Goal: Transaction & Acquisition: Purchase product/service

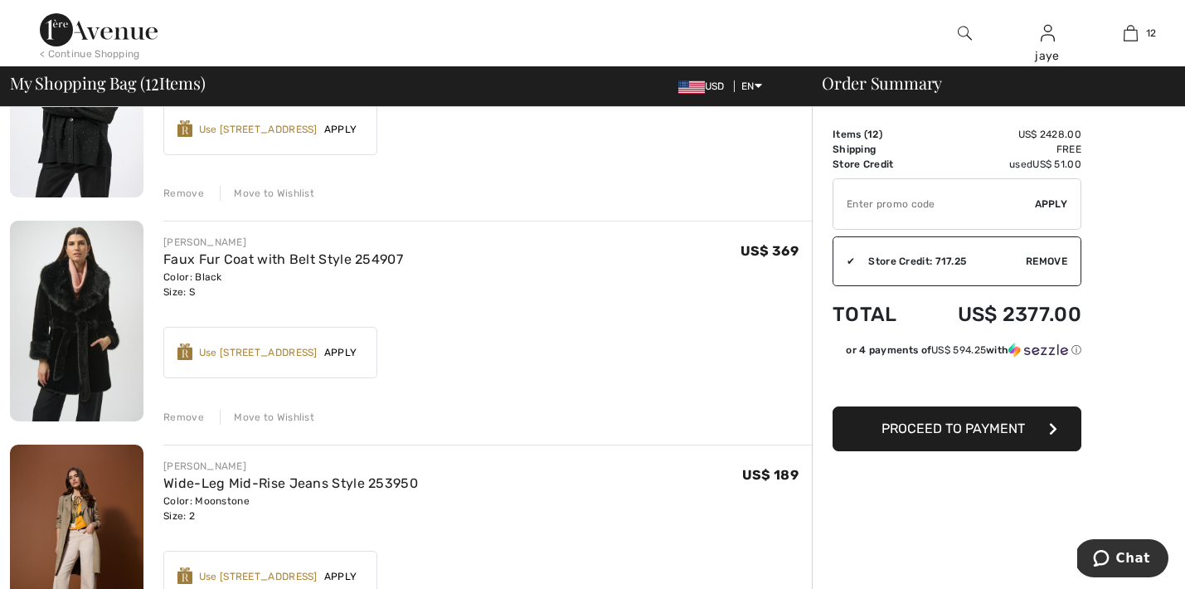
scroll to position [1811, 0]
click at [275, 415] on div "Move to Wishlist" at bounding box center [267, 417] width 95 height 15
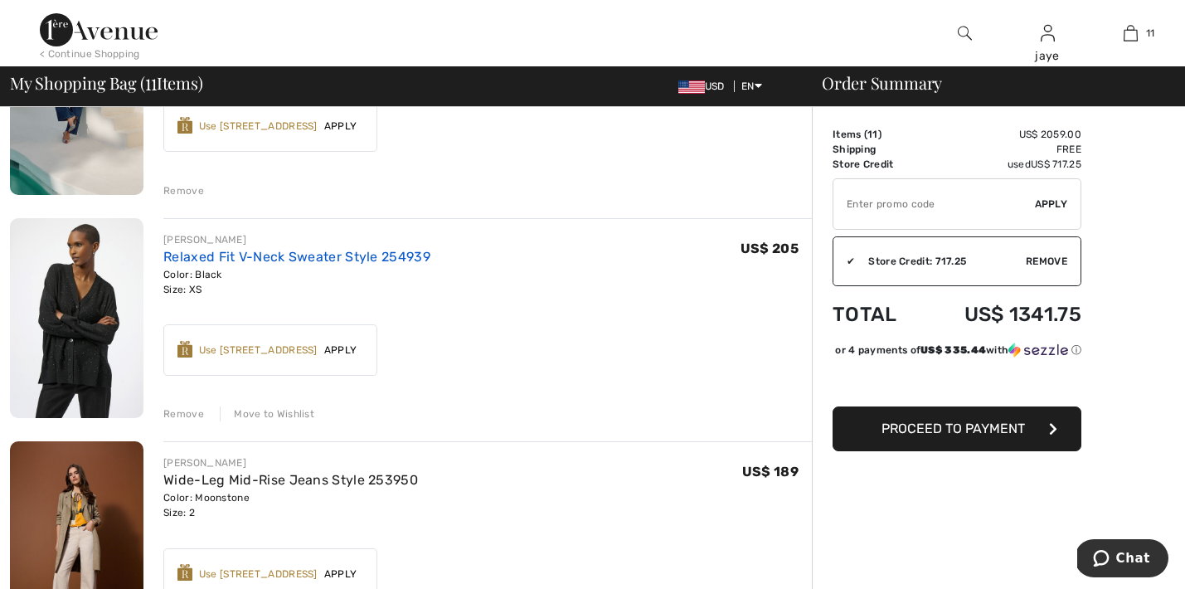
scroll to position [1596, 0]
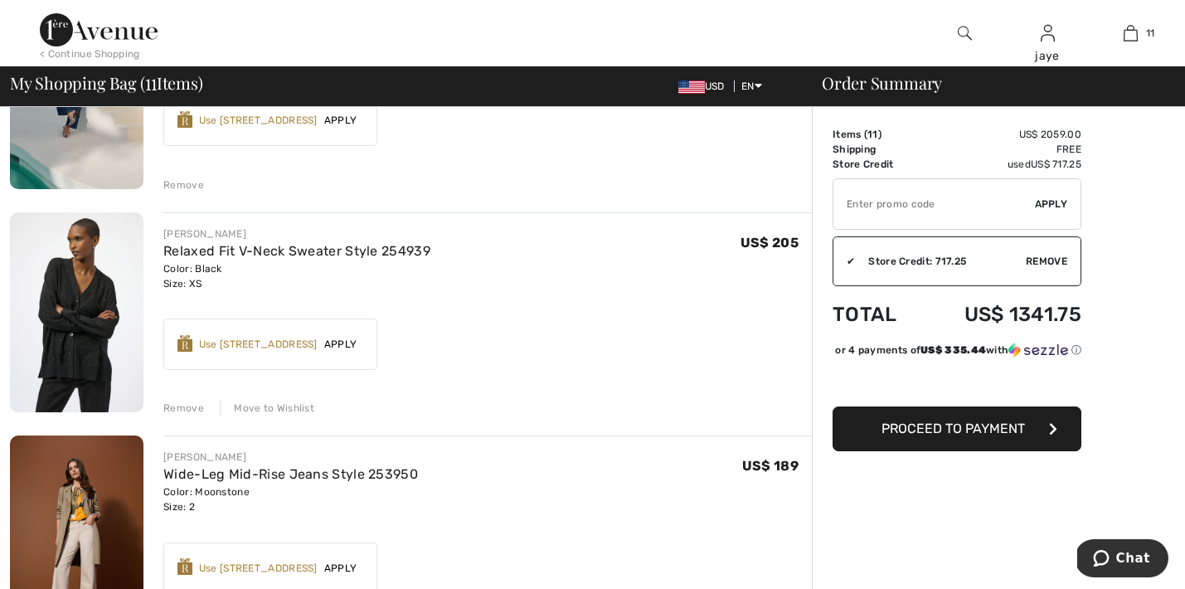
click at [299, 414] on div "Move to Wishlist" at bounding box center [267, 407] width 95 height 15
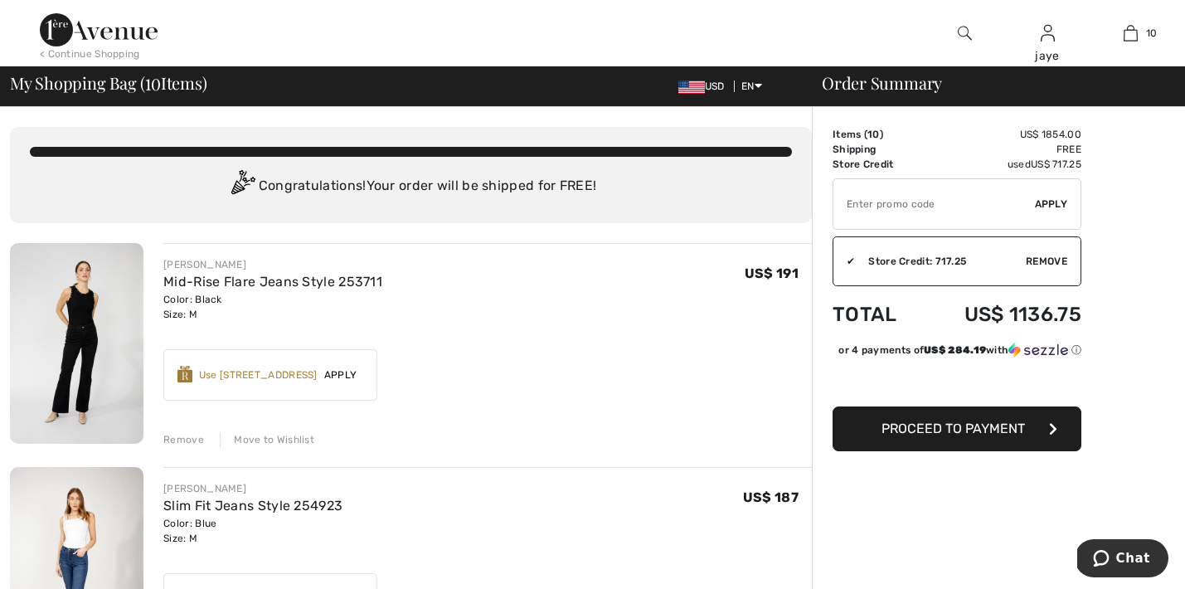
scroll to position [0, 0]
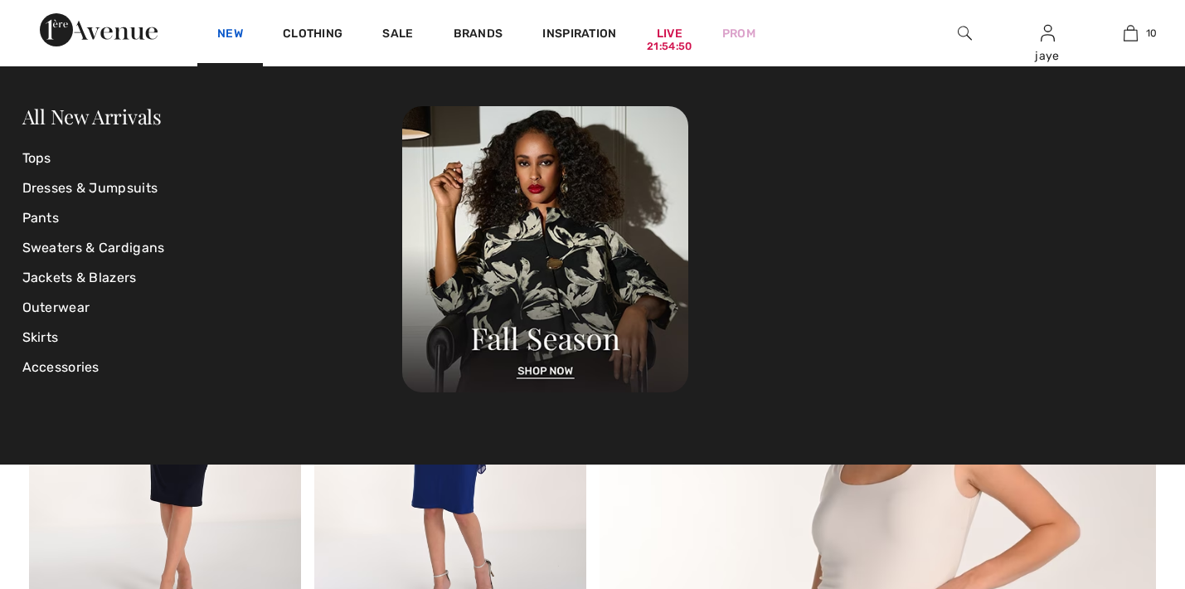
click at [233, 34] on link "New" at bounding box center [230, 35] width 26 height 17
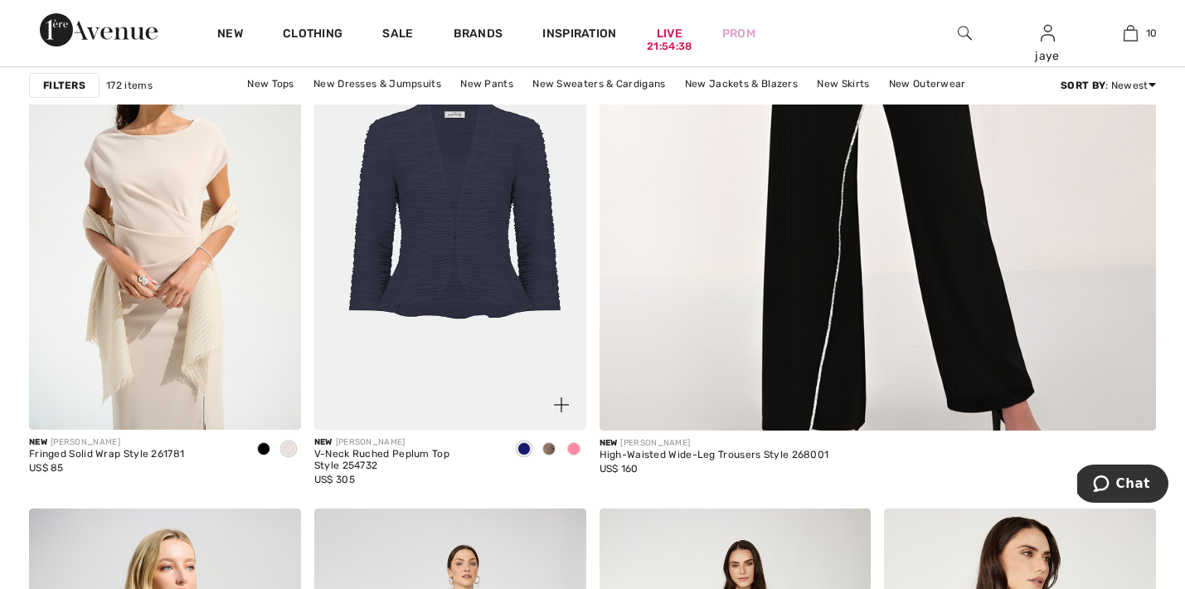
click at [578, 449] on span at bounding box center [573, 448] width 13 height 13
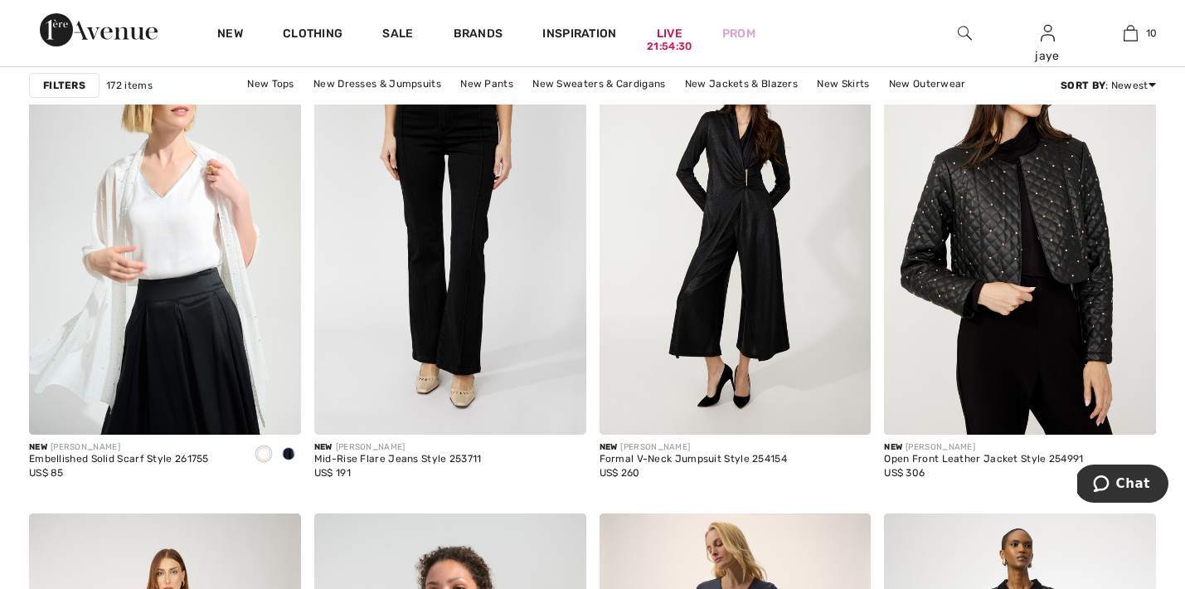
scroll to position [1250, 0]
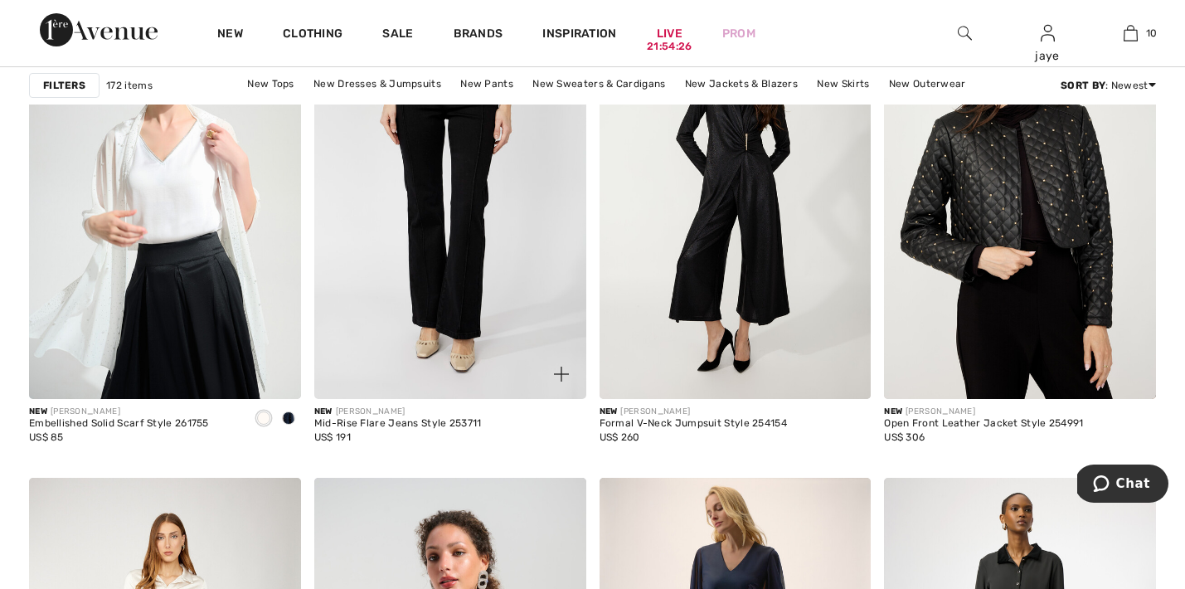
click at [421, 313] on img at bounding box center [450, 195] width 272 height 408
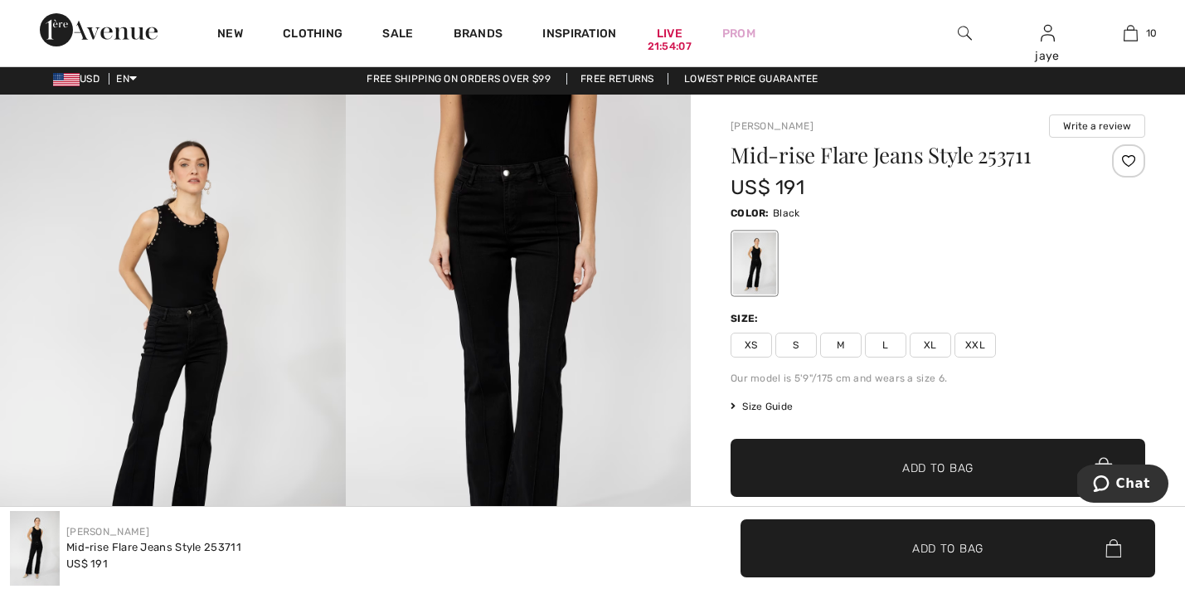
click at [839, 348] on span "M" at bounding box center [840, 345] width 41 height 25
click at [826, 464] on span "✔ Added to Bag Add to Bag" at bounding box center [938, 468] width 415 height 58
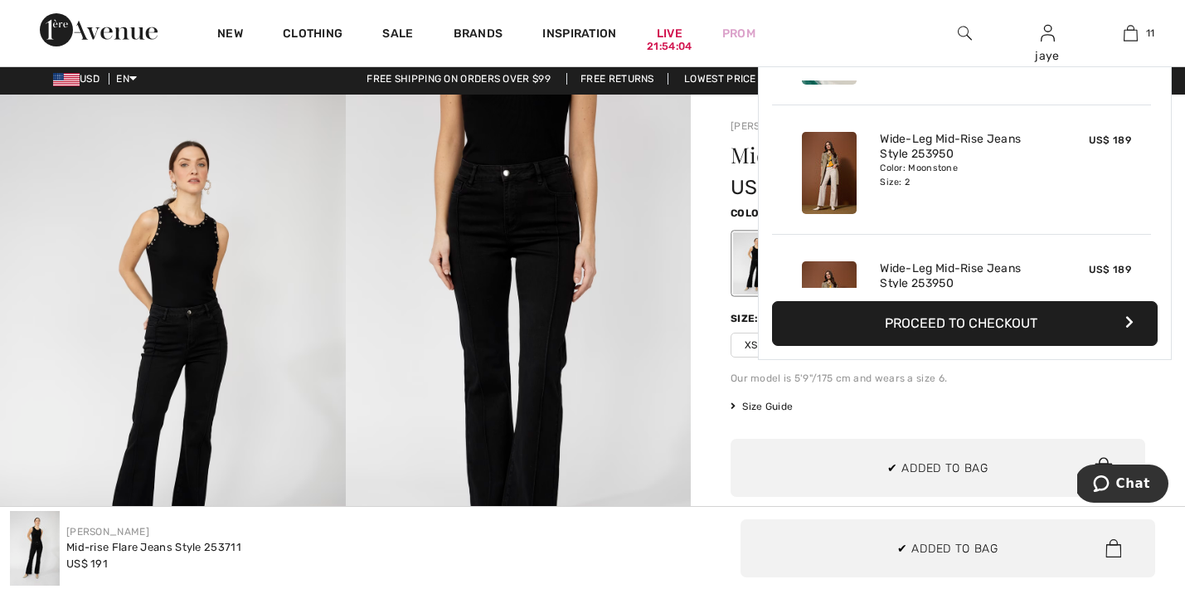
scroll to position [1216, 0]
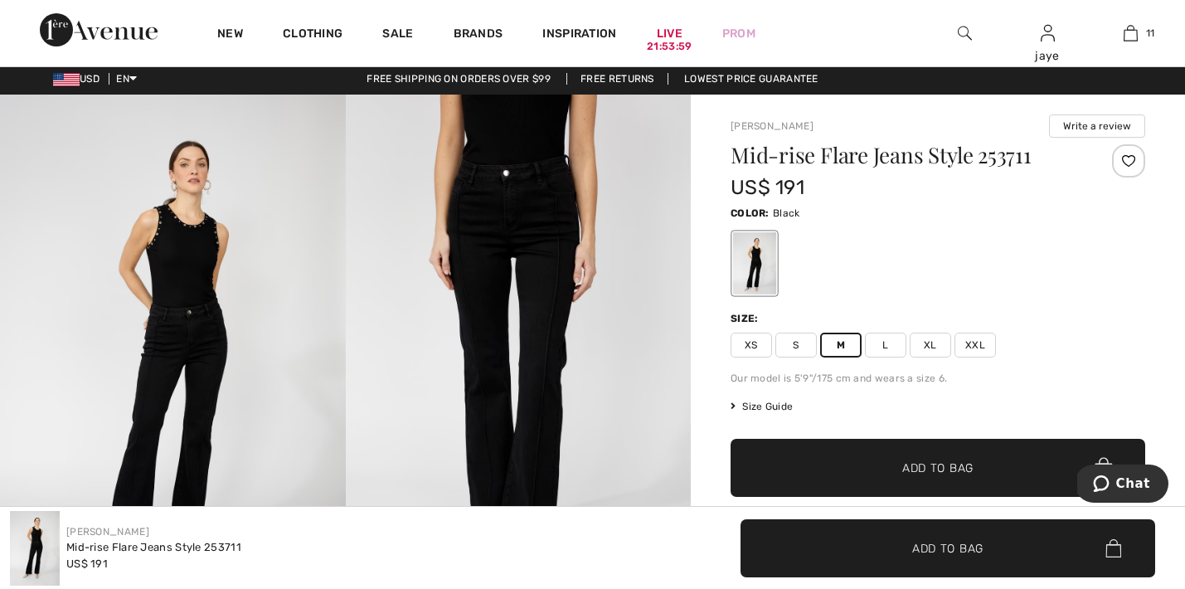
click at [807, 461] on span "✔ Added to Bag Add to Bag" at bounding box center [938, 468] width 415 height 58
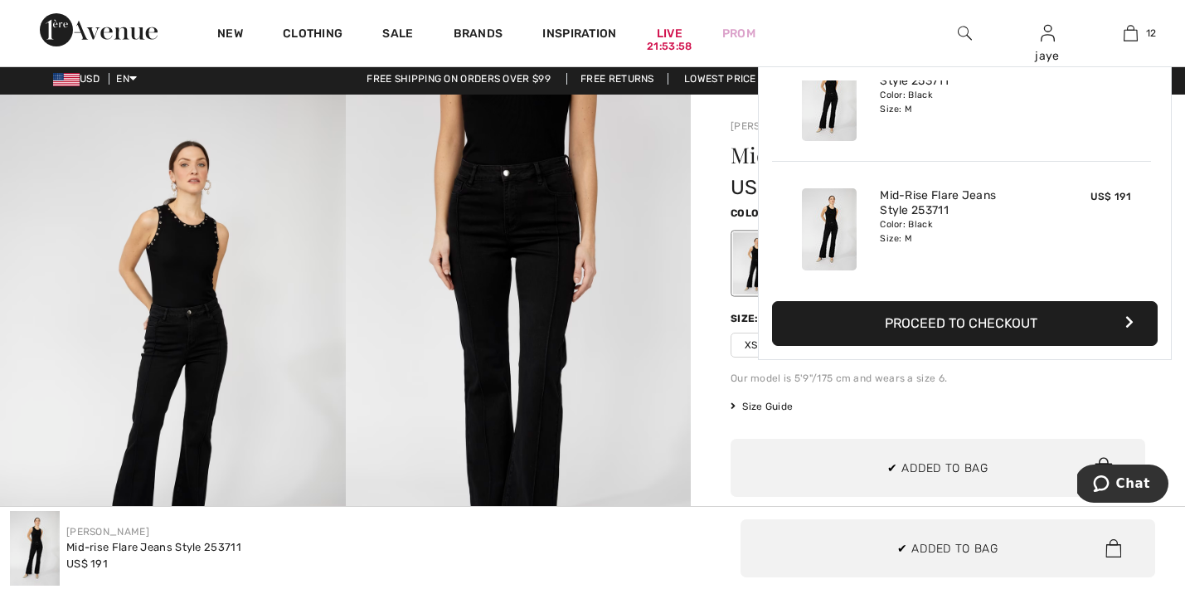
scroll to position [1345, 0]
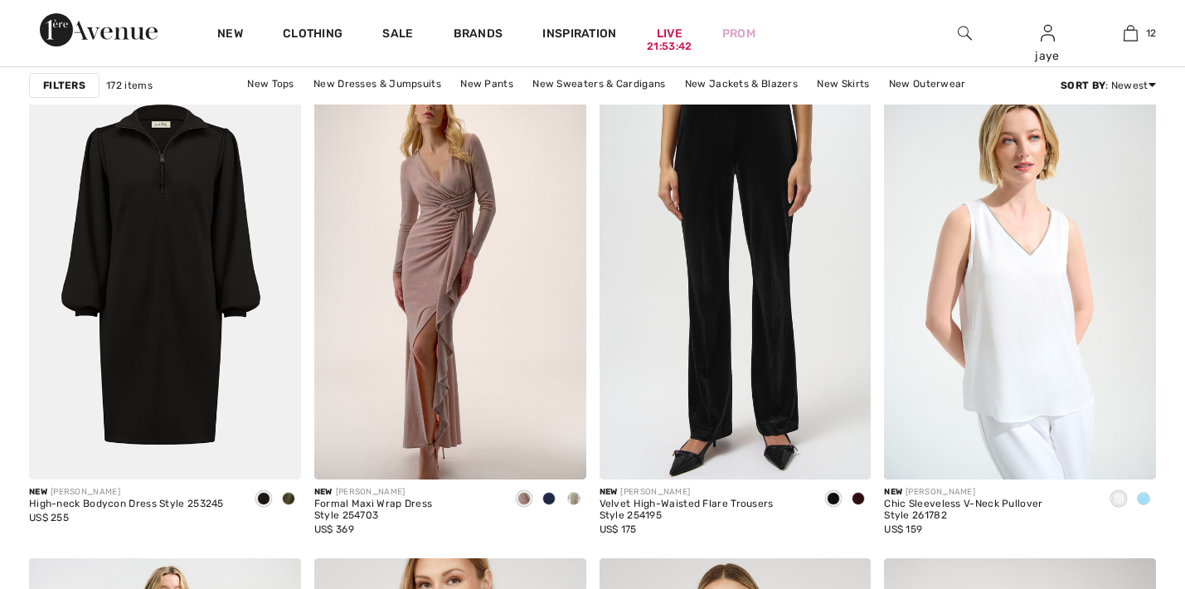
scroll to position [2817, 0]
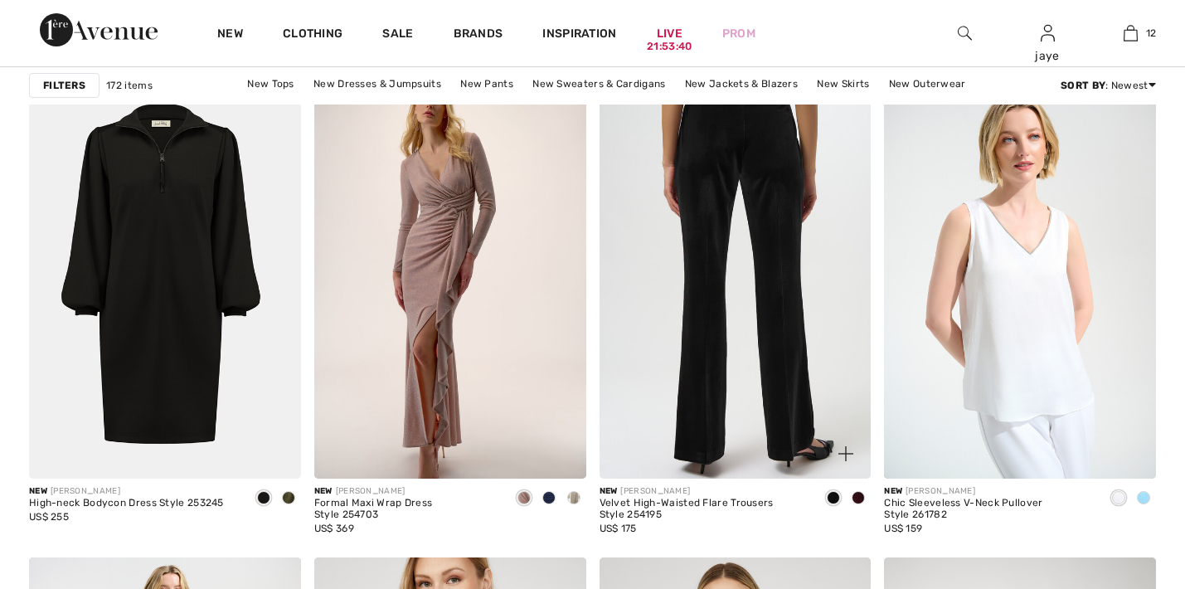
click at [687, 272] on img at bounding box center [736, 275] width 272 height 408
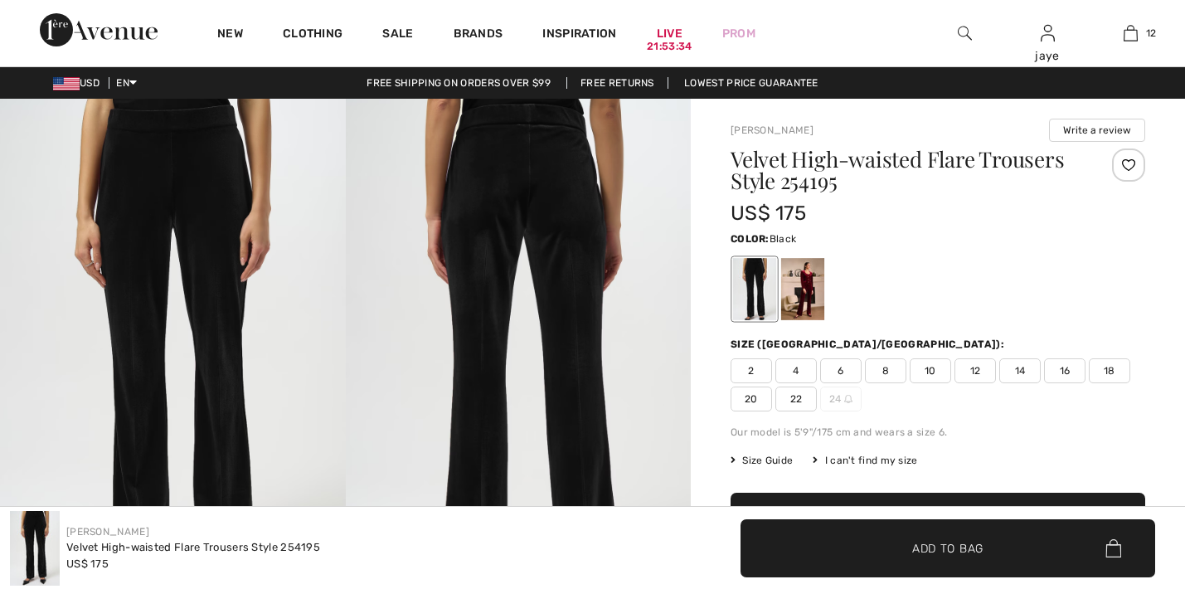
click at [925, 378] on span "10" at bounding box center [930, 370] width 41 height 25
click at [908, 550] on span "✔ Added to Bag" at bounding box center [922, 547] width 101 height 17
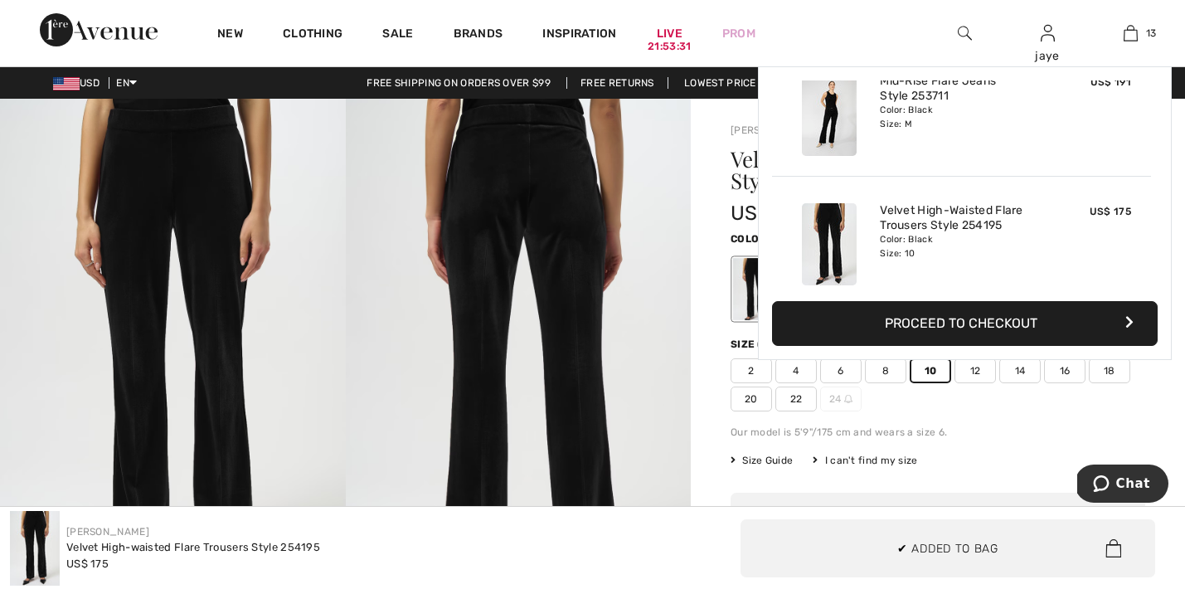
scroll to position [1474, 0]
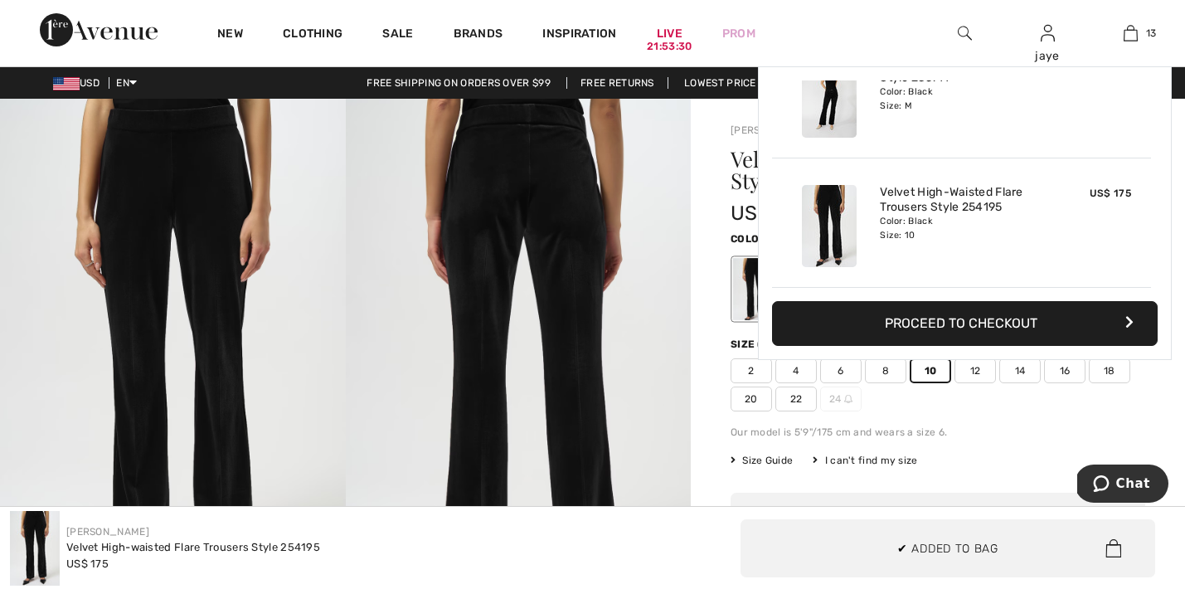
click at [891, 373] on span "8" at bounding box center [885, 370] width 41 height 25
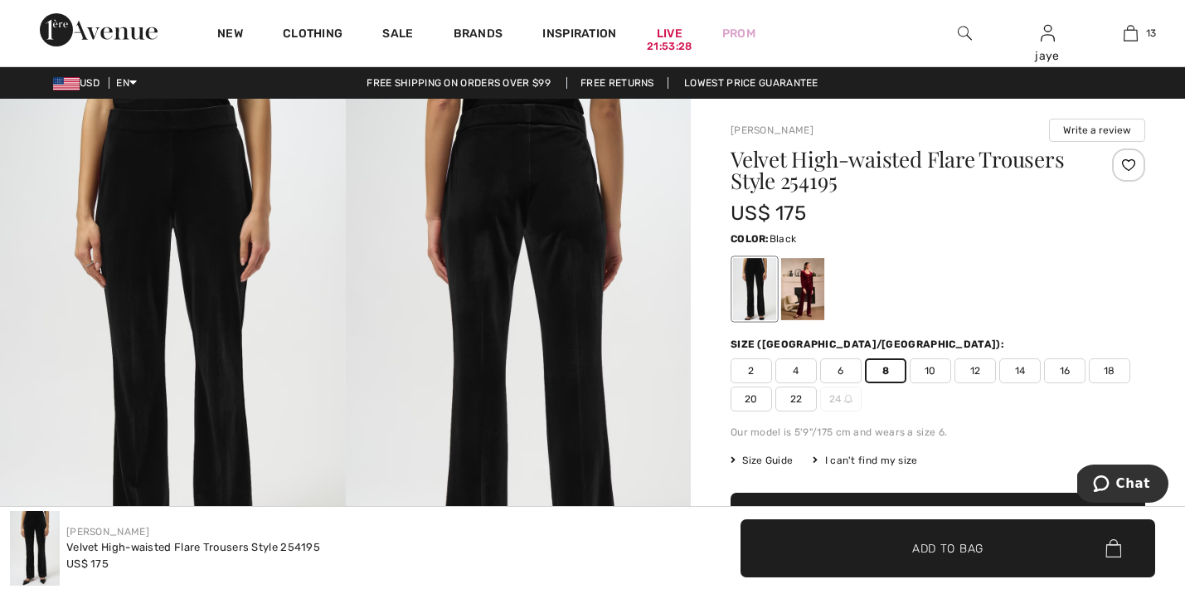
click at [857, 546] on span "✔ Added to Bag Add to Bag" at bounding box center [947, 548] width 415 height 58
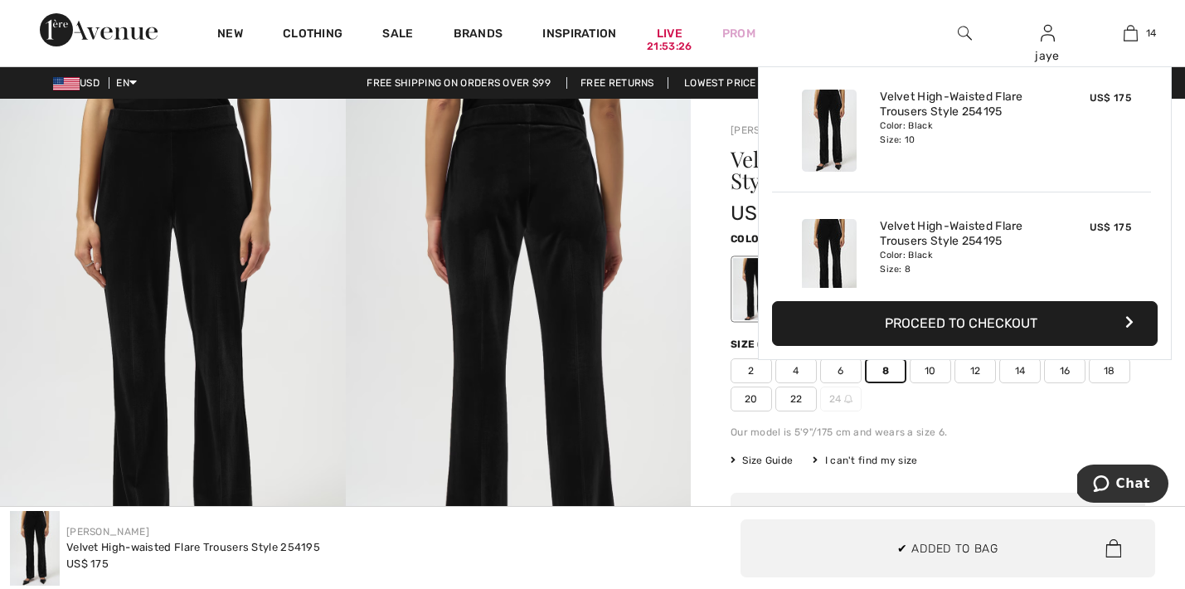
scroll to position [1604, 0]
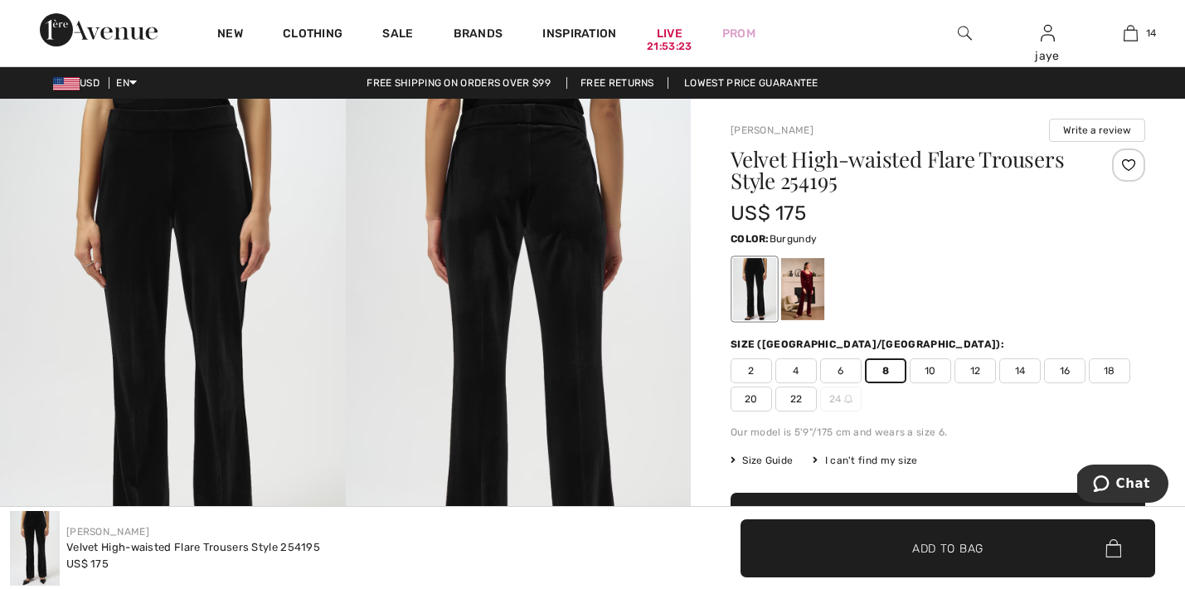
click at [801, 295] on div at bounding box center [802, 289] width 43 height 62
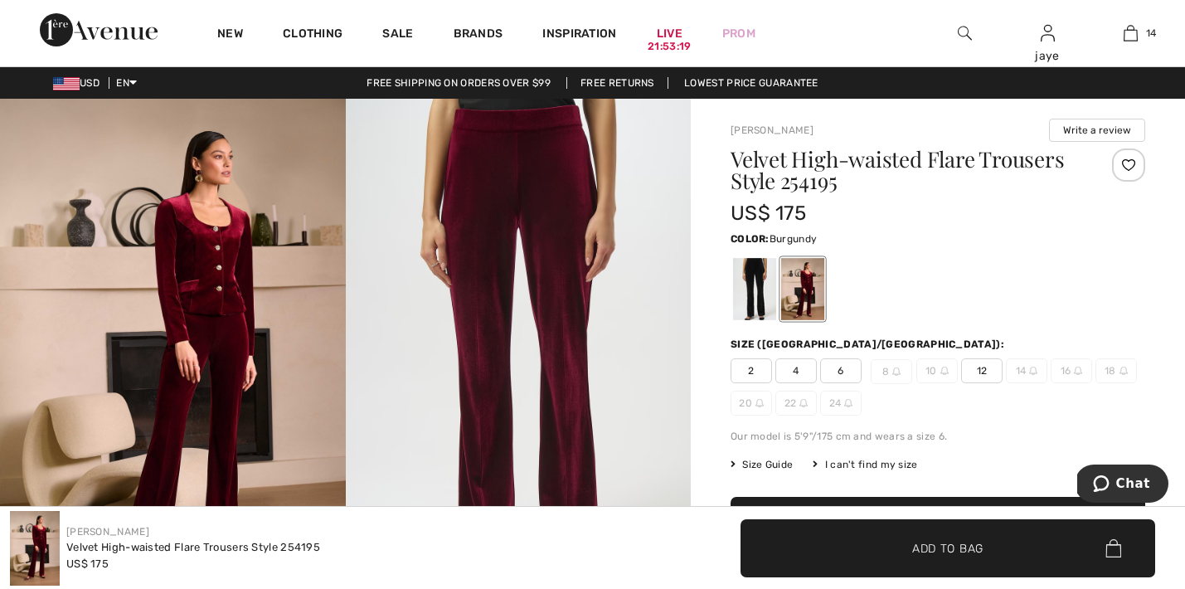
scroll to position [0, 0]
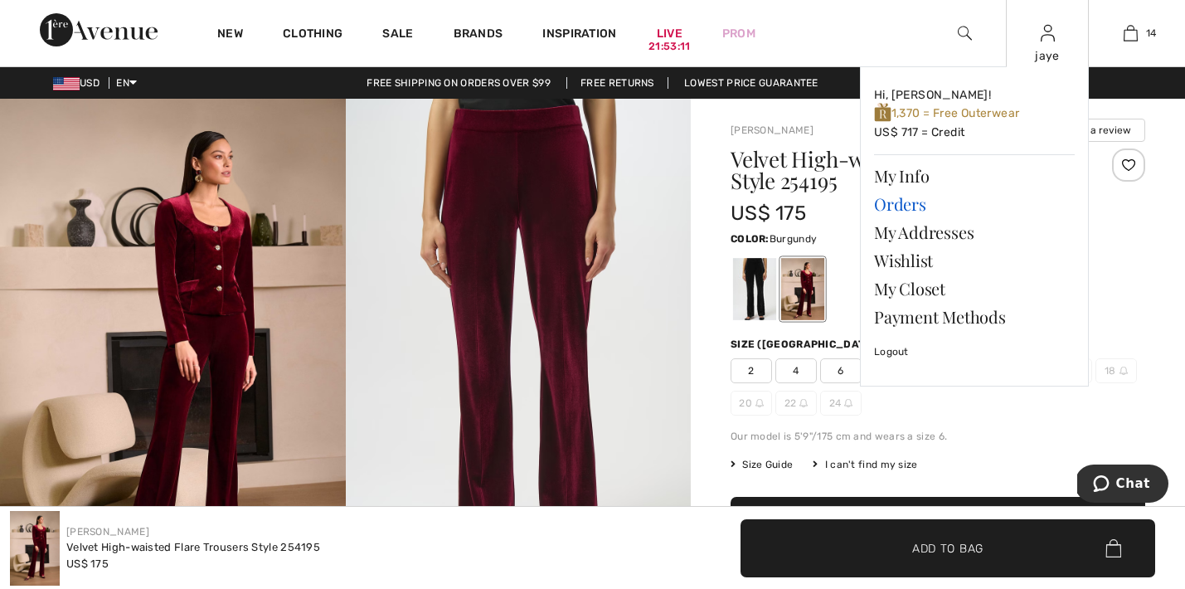
click at [918, 208] on link "Orders" at bounding box center [974, 204] width 201 height 28
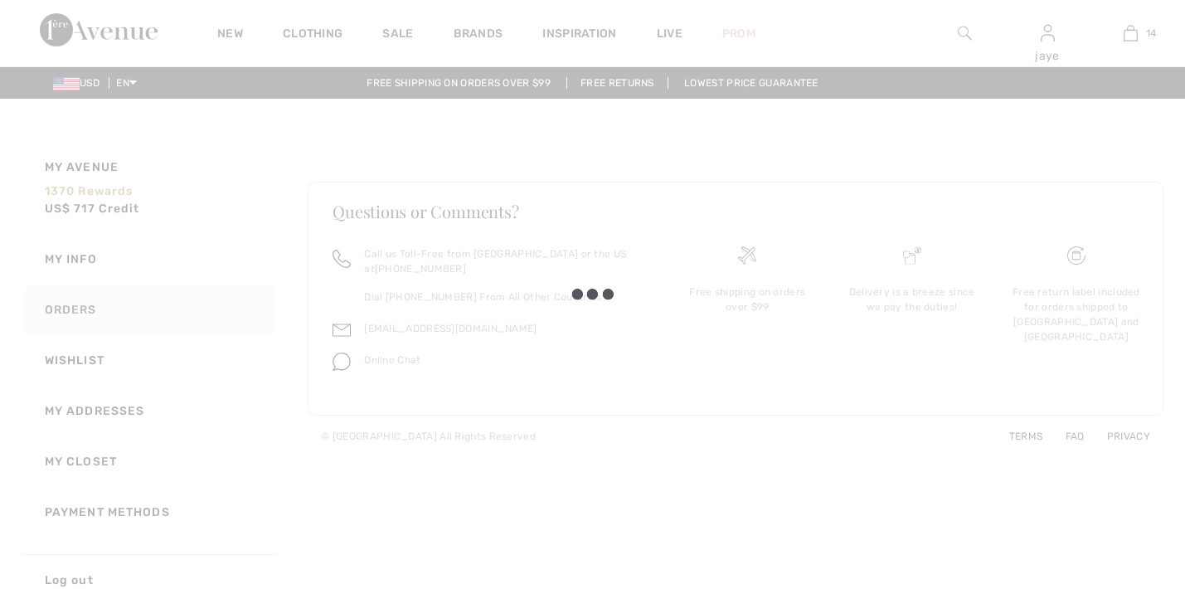
scroll to position [17, 0]
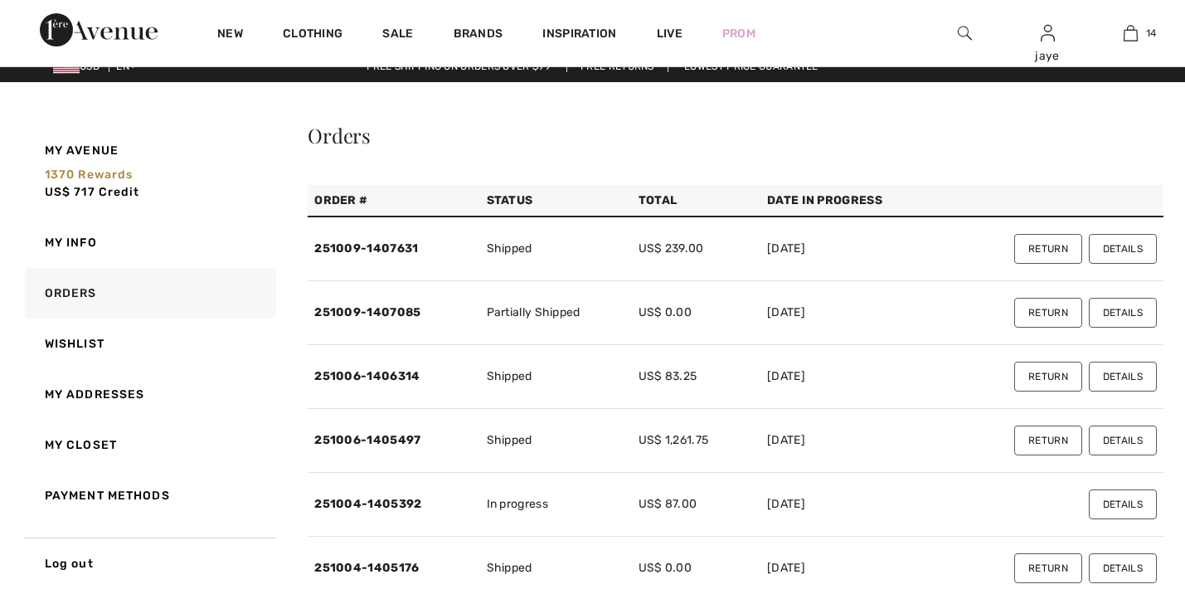
checkbox input "true"
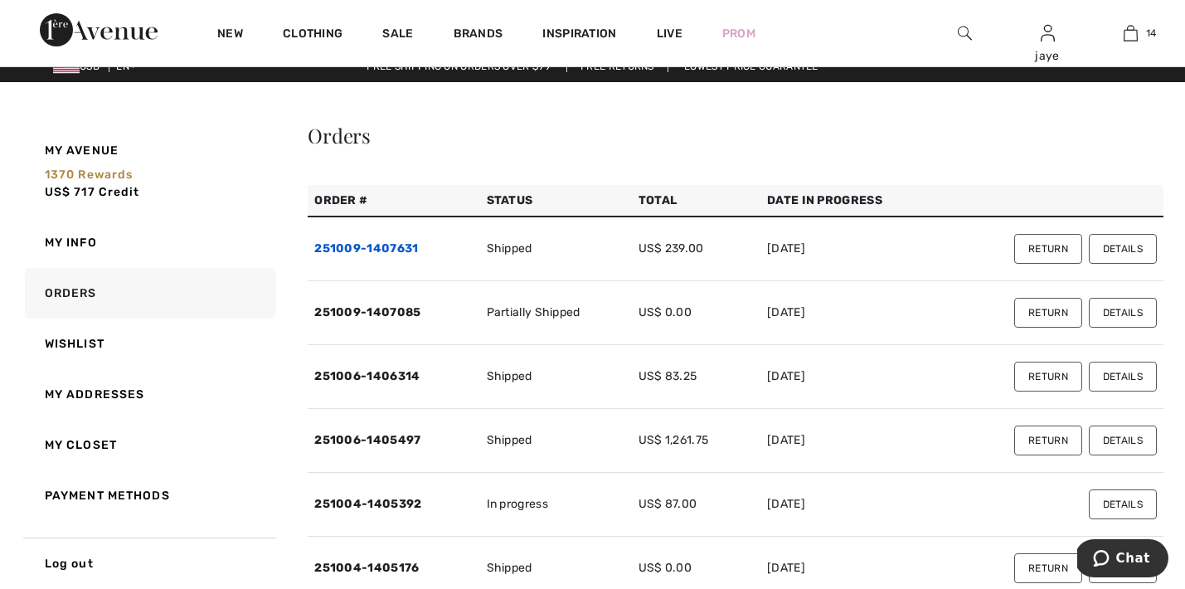
click at [402, 246] on link "251009-1407631" at bounding box center [366, 248] width 104 height 14
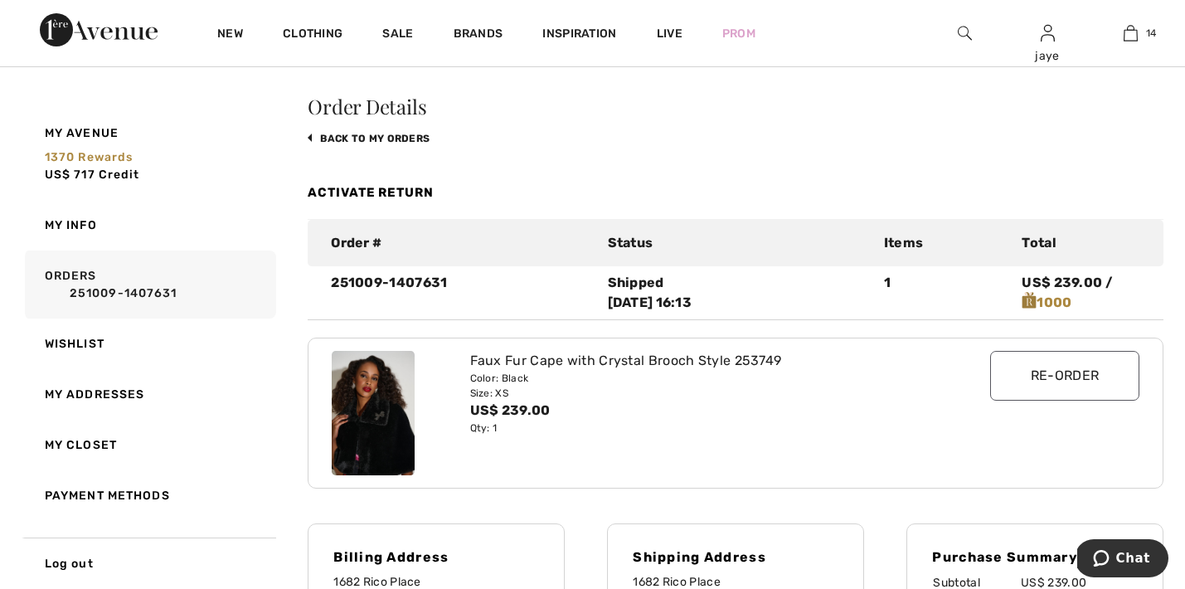
scroll to position [51, 0]
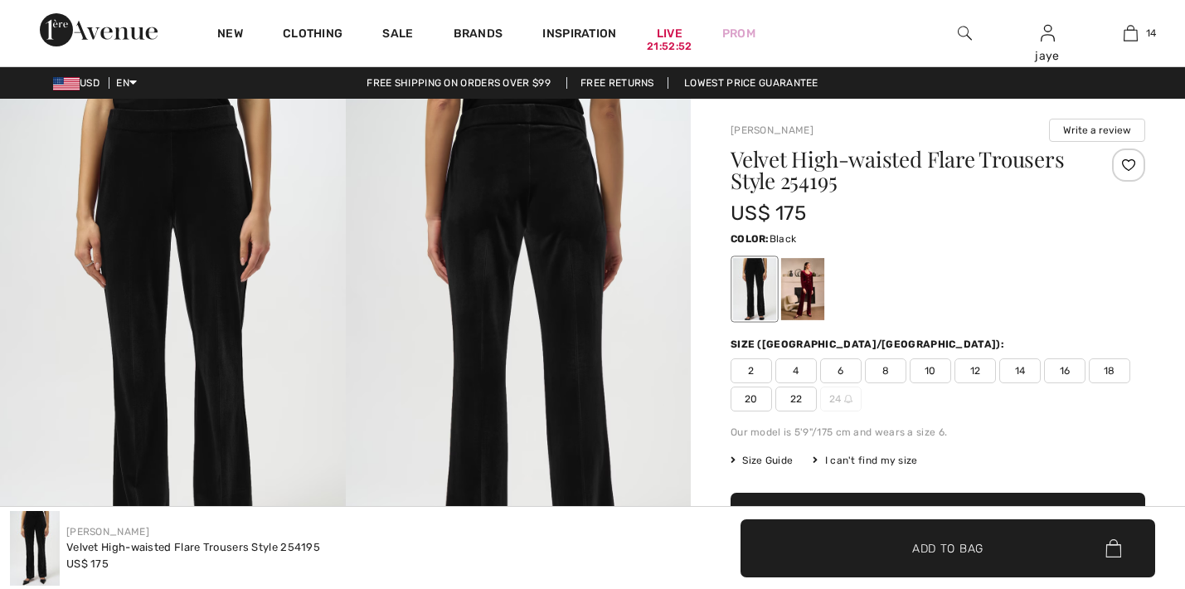
checkbox input "true"
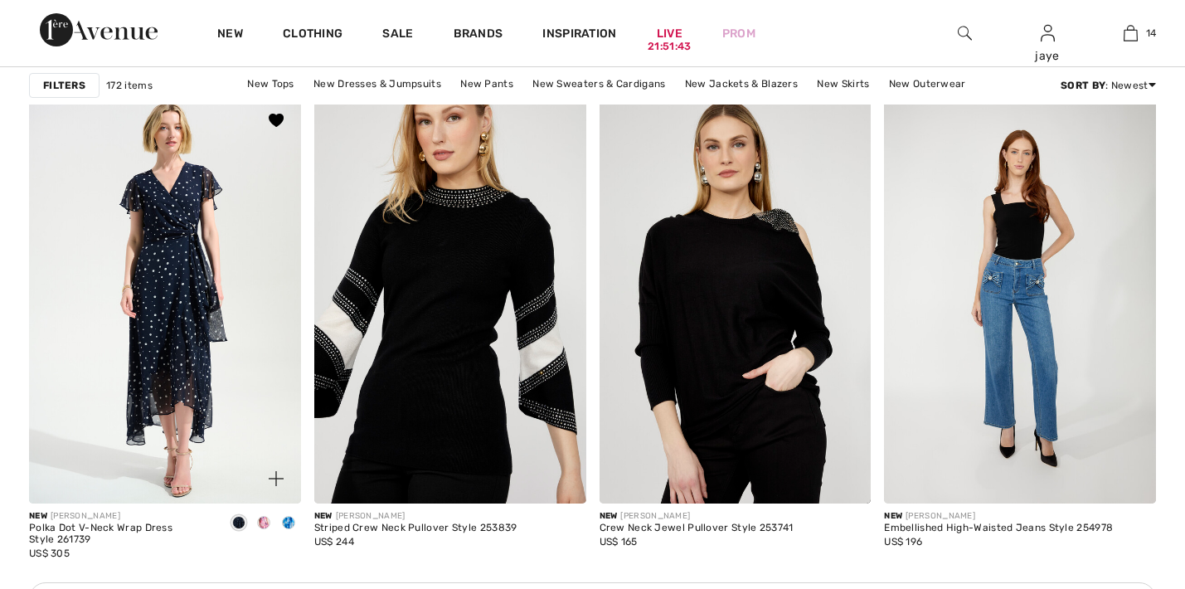
click at [261, 522] on span at bounding box center [263, 522] width 13 height 13
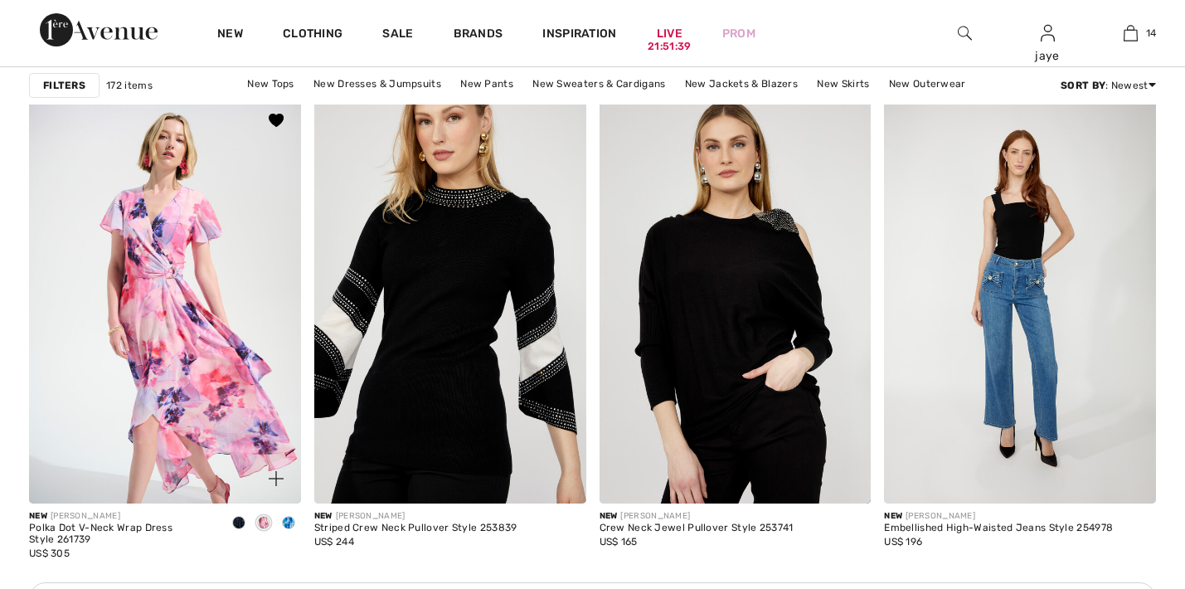
click at [290, 523] on span at bounding box center [288, 522] width 13 height 13
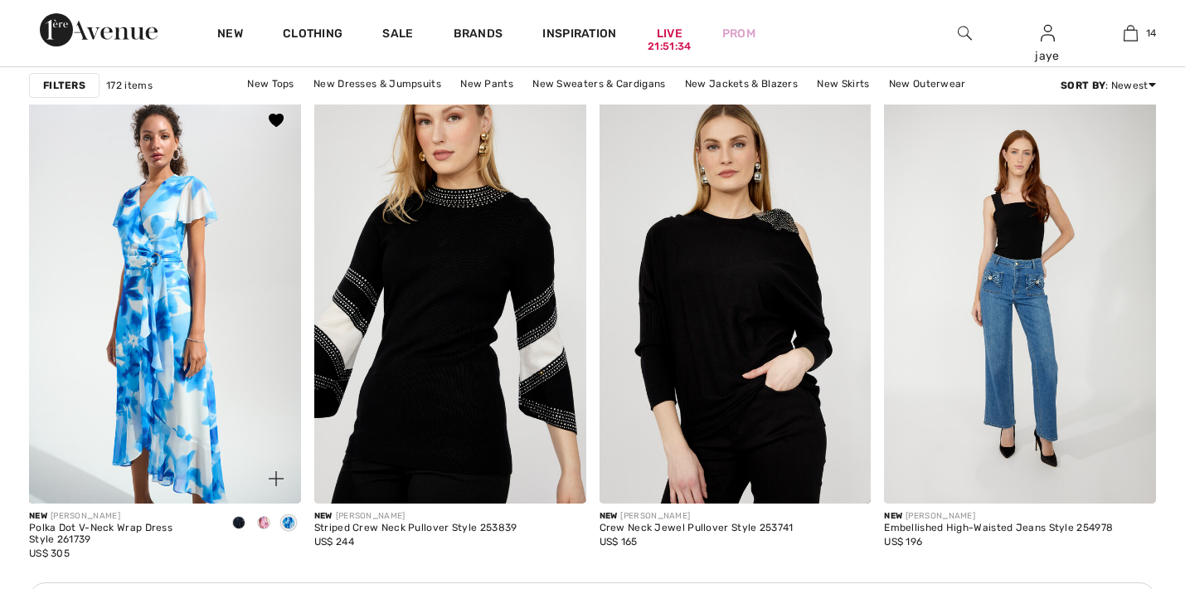
click at [263, 521] on span at bounding box center [263, 522] width 13 height 13
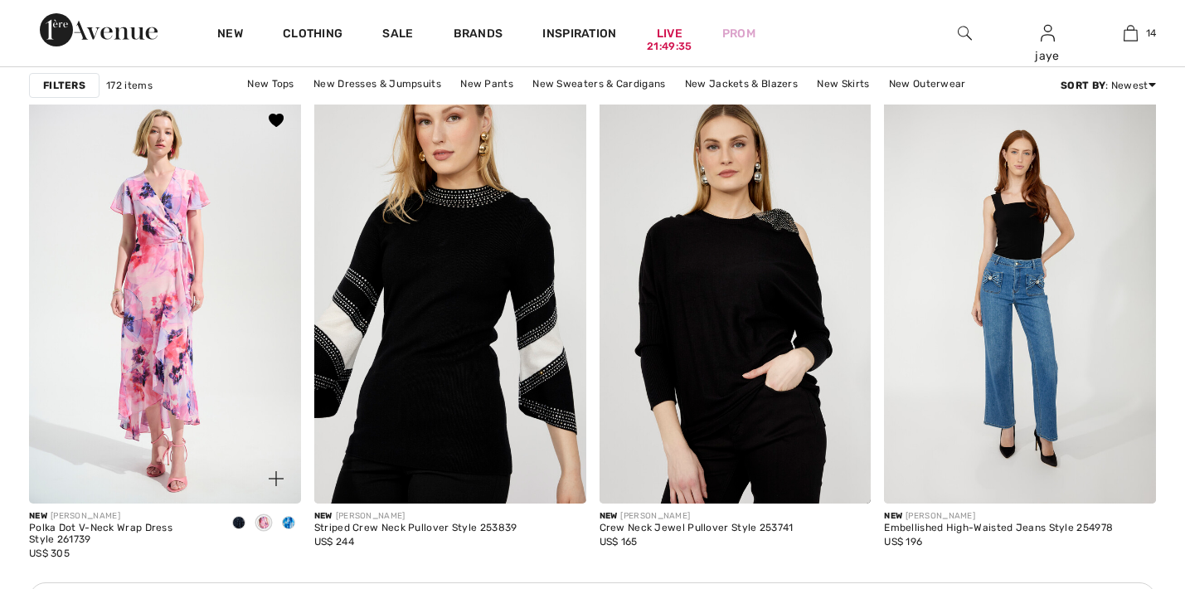
click at [215, 412] on img at bounding box center [165, 299] width 272 height 408
click at [182, 370] on img at bounding box center [165, 299] width 272 height 408
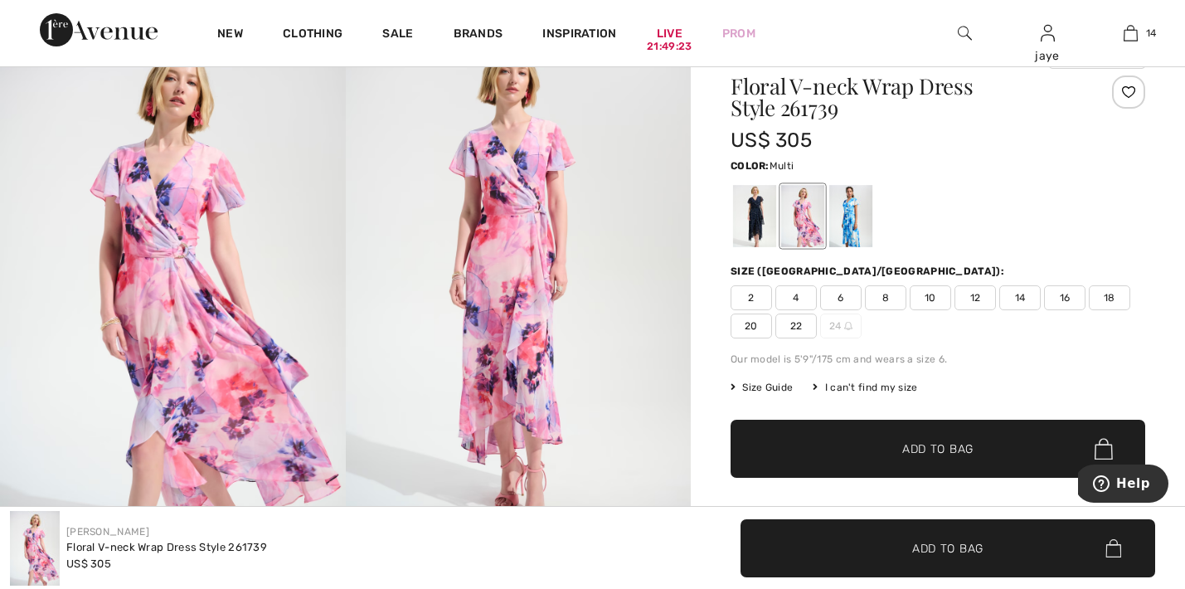
click at [517, 290] on img at bounding box center [519, 285] width 346 height 518
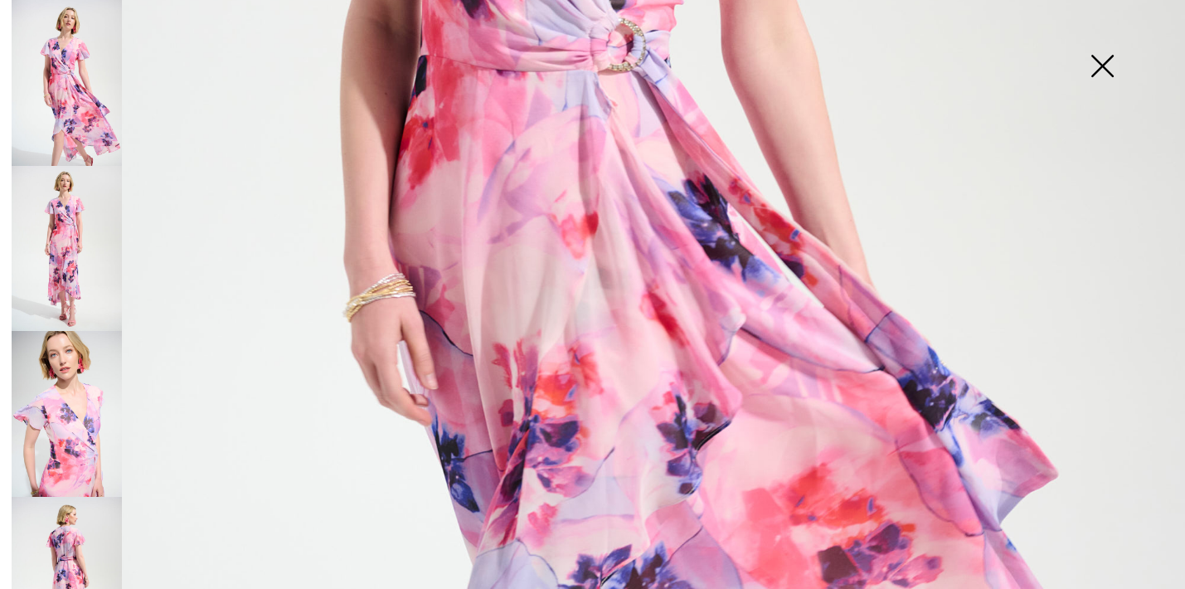
scroll to position [286, 0]
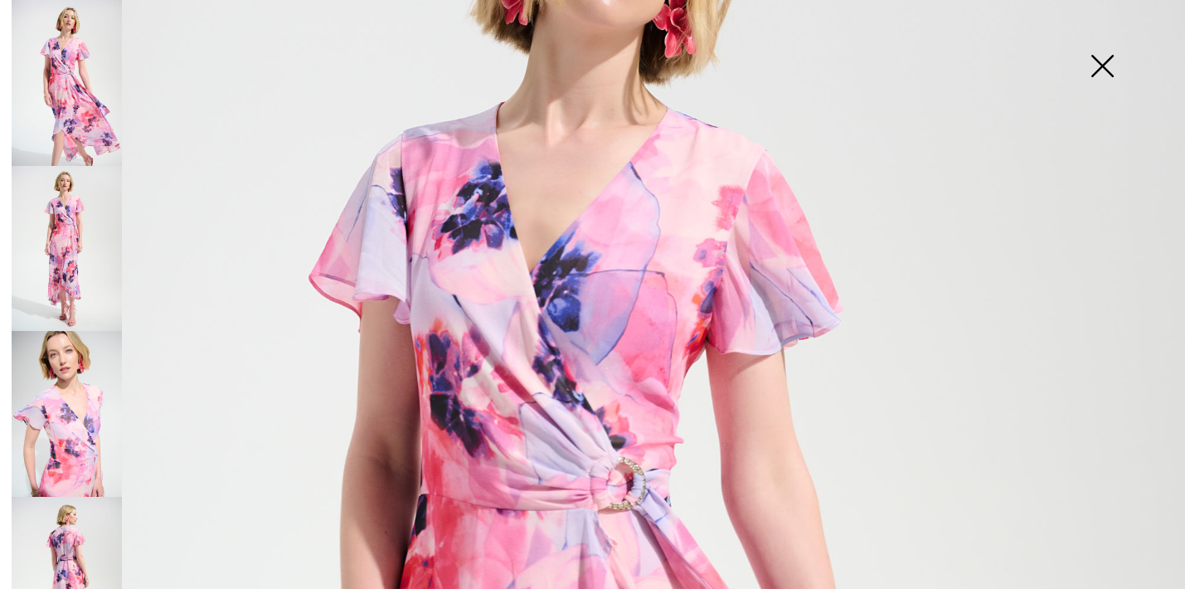
click at [1098, 69] on img at bounding box center [1102, 67] width 83 height 85
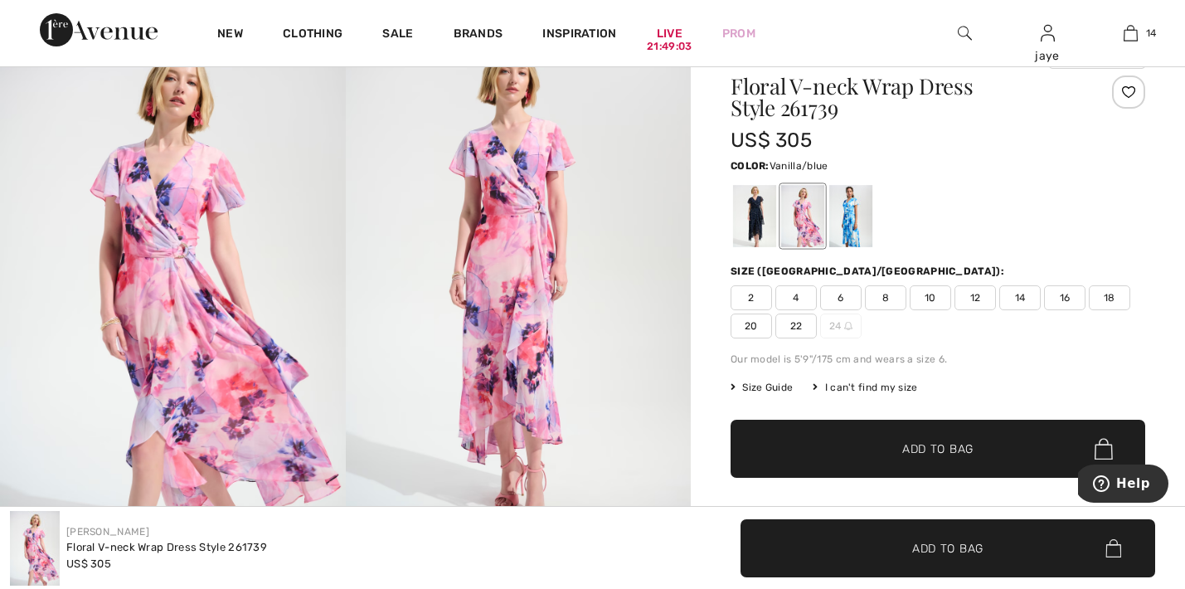
click at [851, 226] on div at bounding box center [850, 216] width 43 height 62
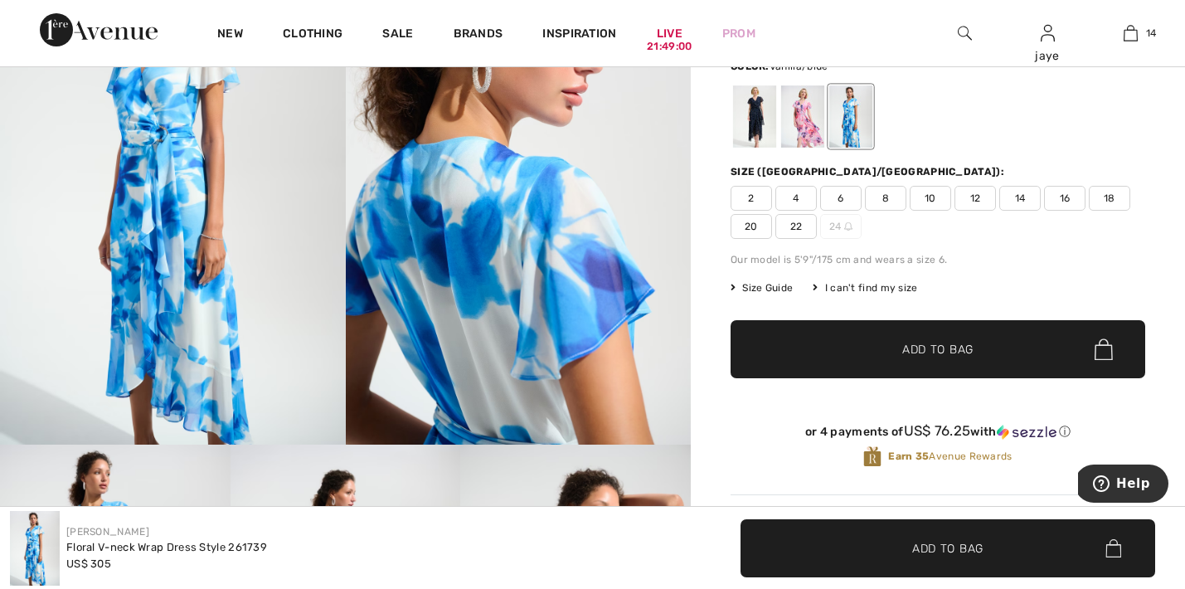
scroll to position [173, 0]
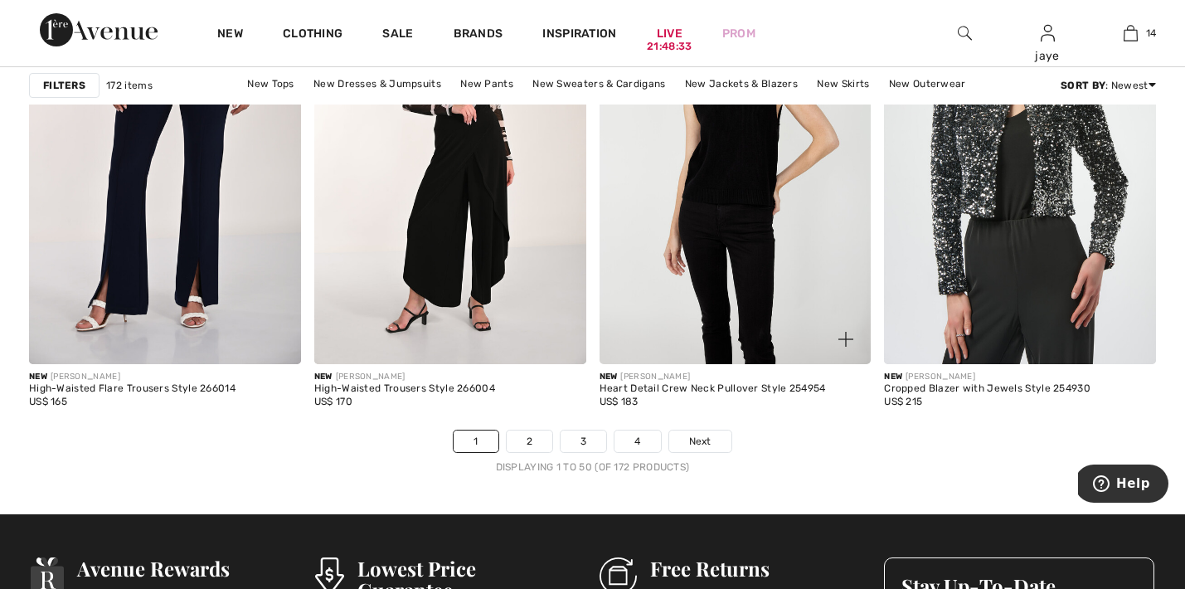
scroll to position [7081, 0]
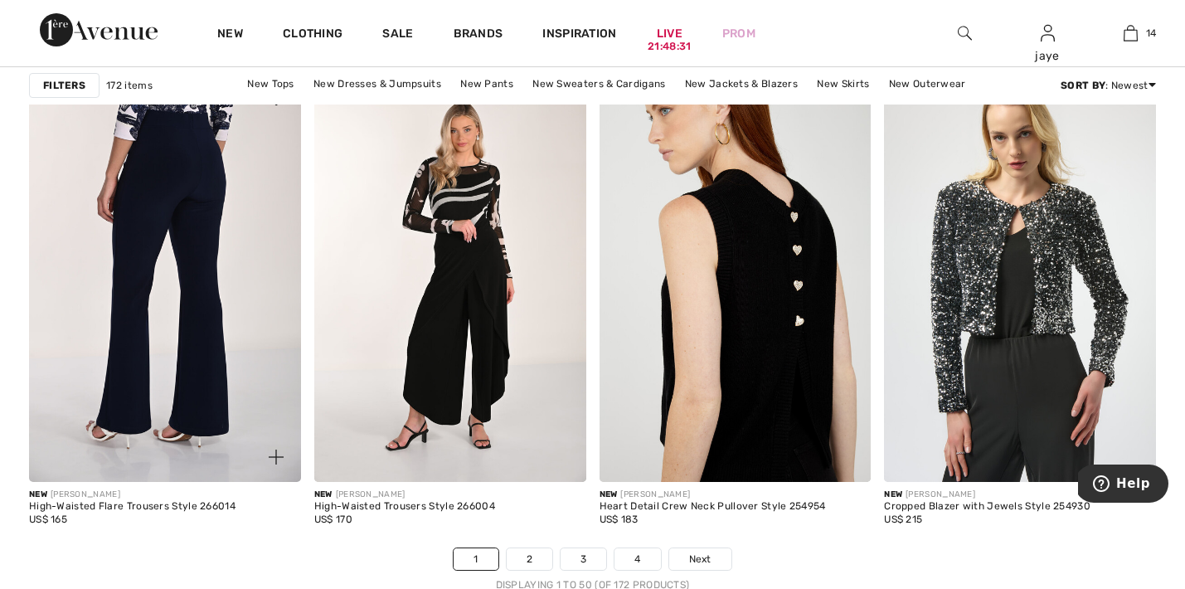
click at [216, 210] on img at bounding box center [165, 278] width 272 height 408
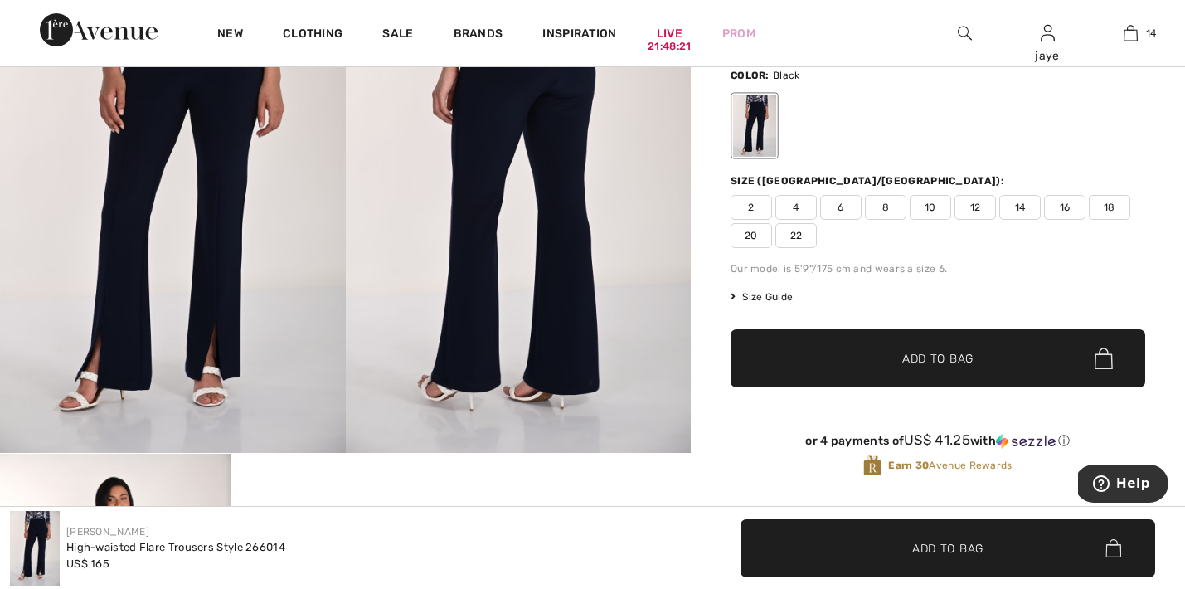
scroll to position [164, 0]
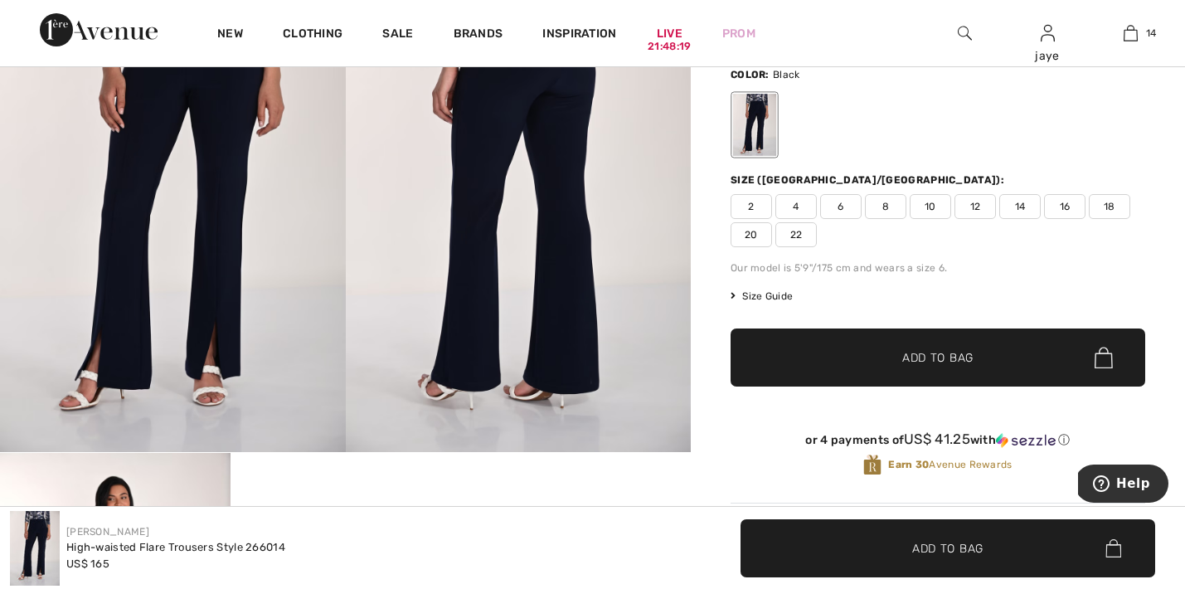
click at [936, 201] on span "10" at bounding box center [930, 206] width 41 height 25
click at [888, 353] on span "✔ Added to Bag" at bounding box center [912, 357] width 101 height 17
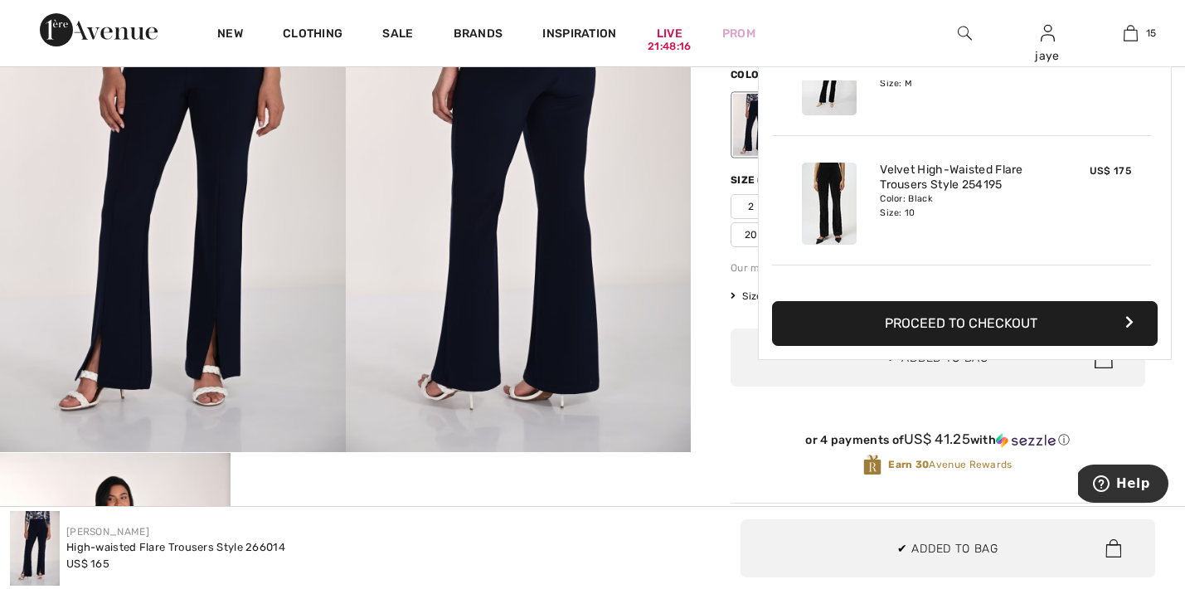
scroll to position [1733, 0]
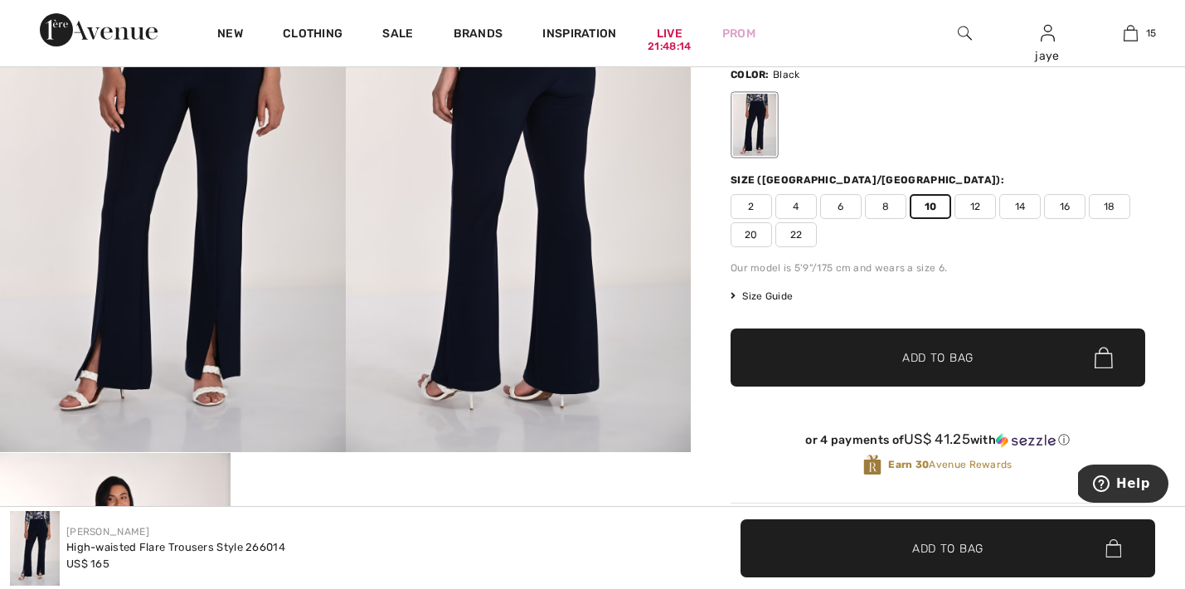
click at [889, 206] on span "8" at bounding box center [885, 206] width 41 height 25
click at [872, 353] on span "✔ Added to Bag" at bounding box center [912, 357] width 101 height 17
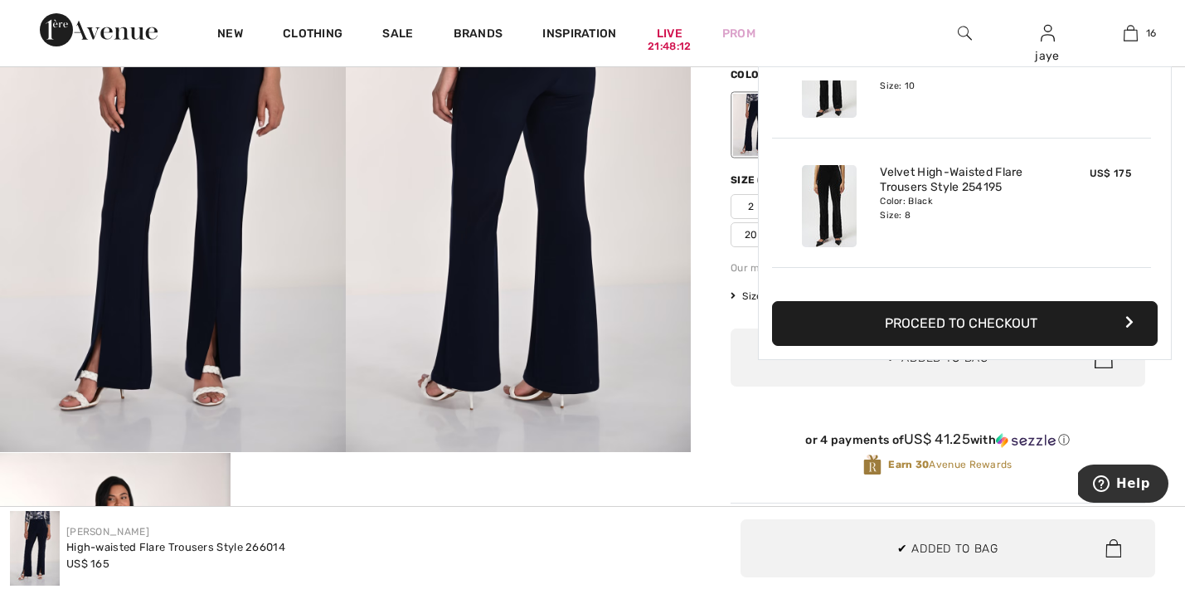
scroll to position [1862, 0]
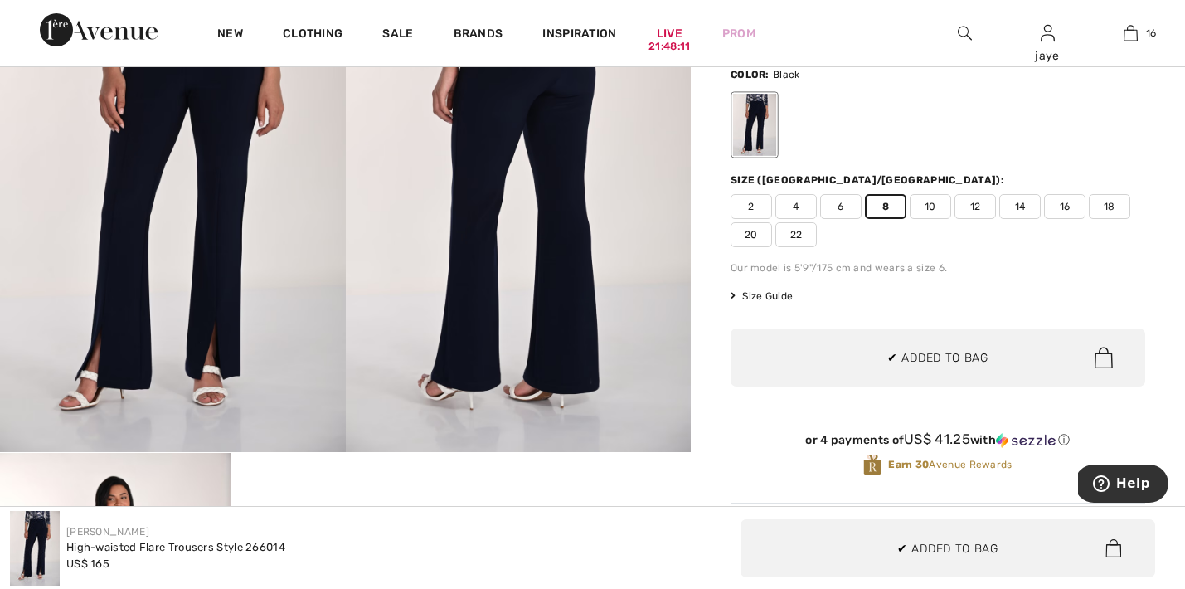
click at [710, 349] on div "Frank Lyman Write a review High-waisted Flare Trousers Style 266014 US$ 165 Col…" at bounding box center [938, 447] width 494 height 1027
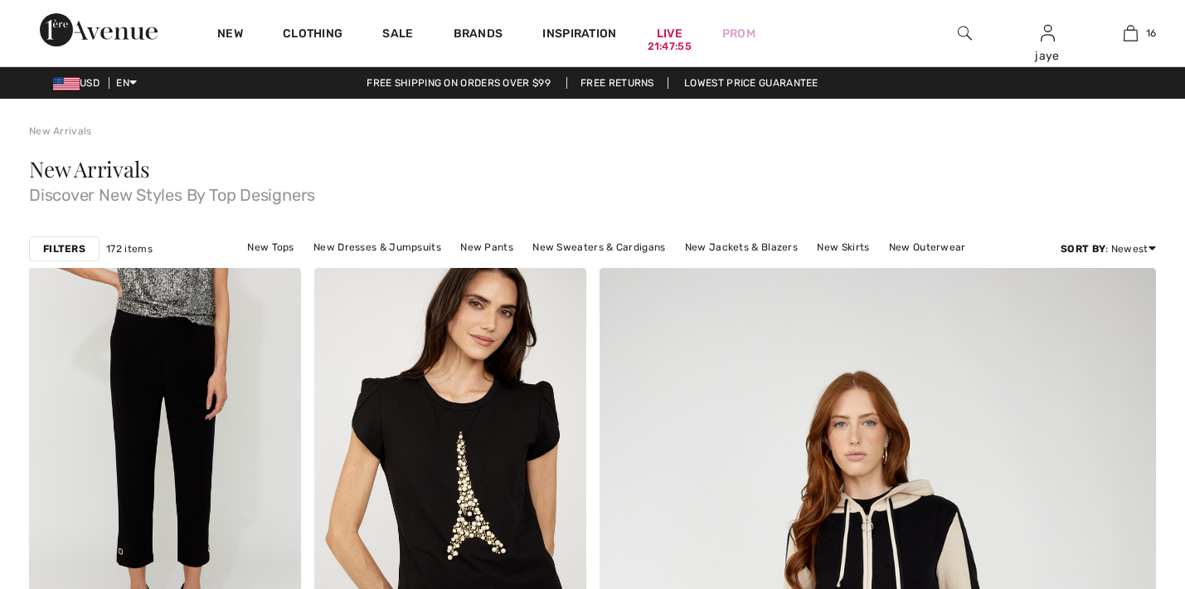
checkbox input "true"
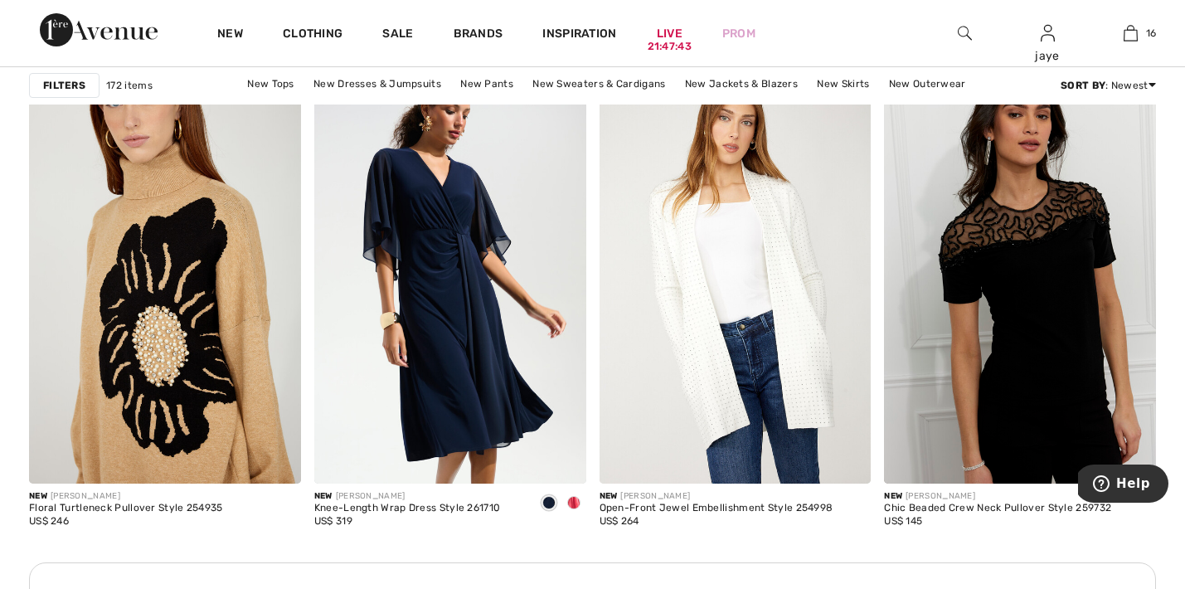
scroll to position [1660, 0]
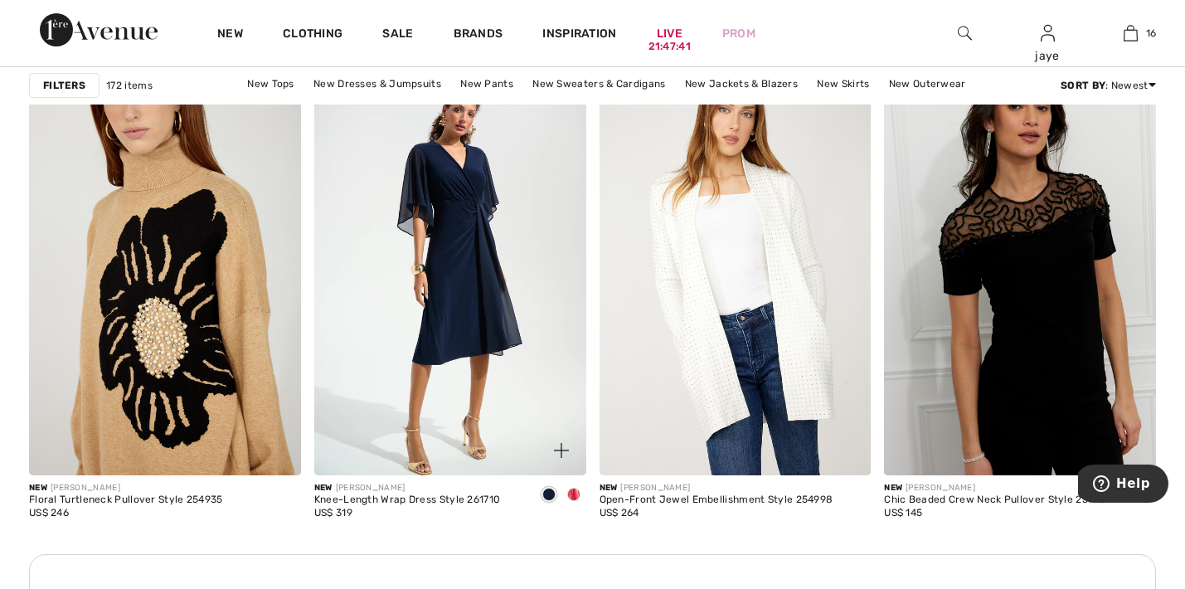
click at [484, 313] on img at bounding box center [450, 271] width 272 height 408
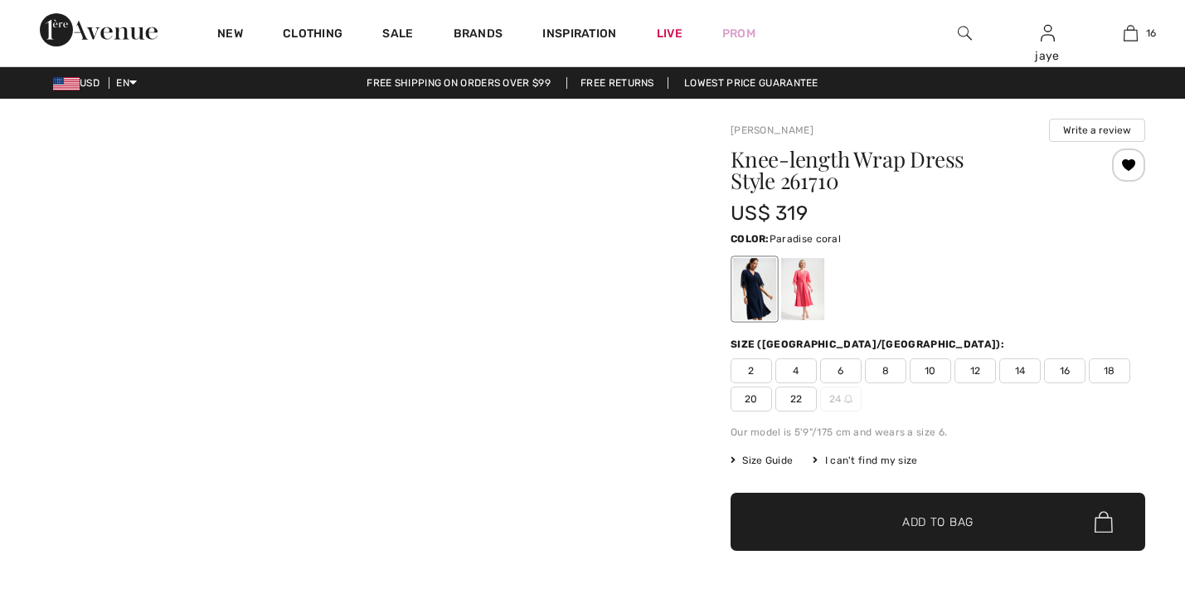
click at [811, 294] on div at bounding box center [802, 289] width 43 height 62
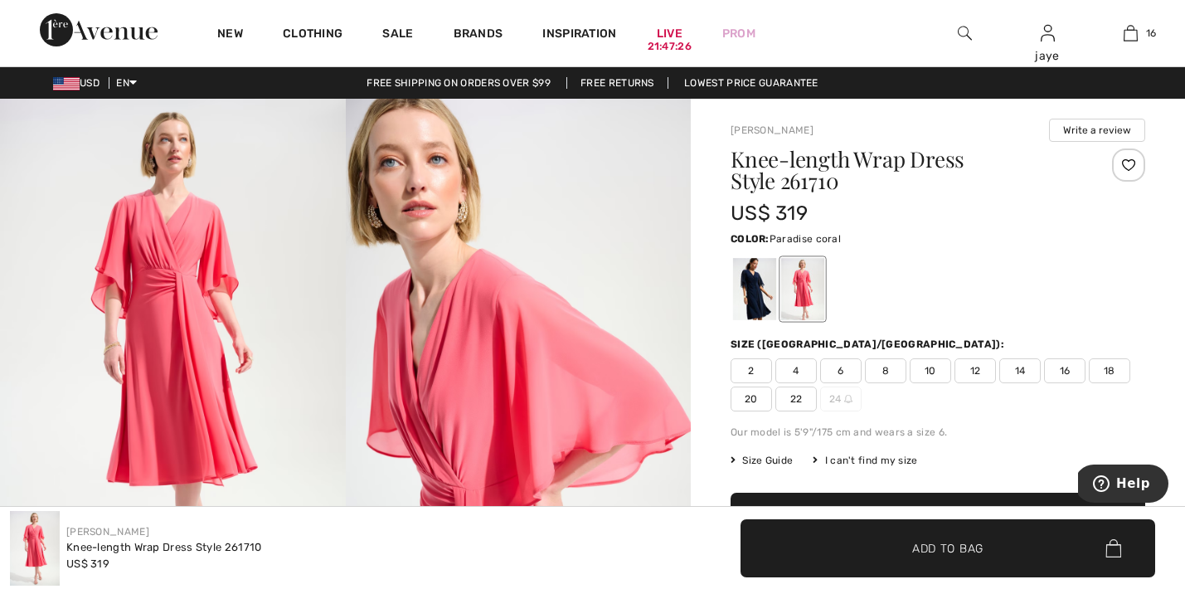
click at [194, 357] on img at bounding box center [173, 358] width 346 height 518
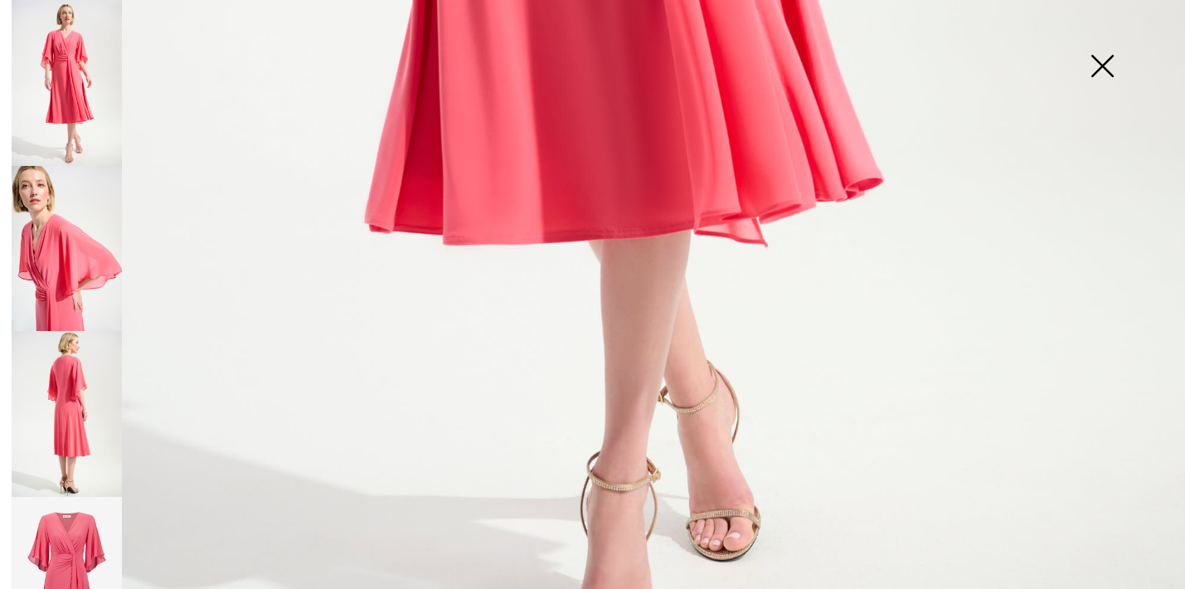
scroll to position [1085, 0]
click at [70, 303] on img at bounding box center [67, 249] width 110 height 166
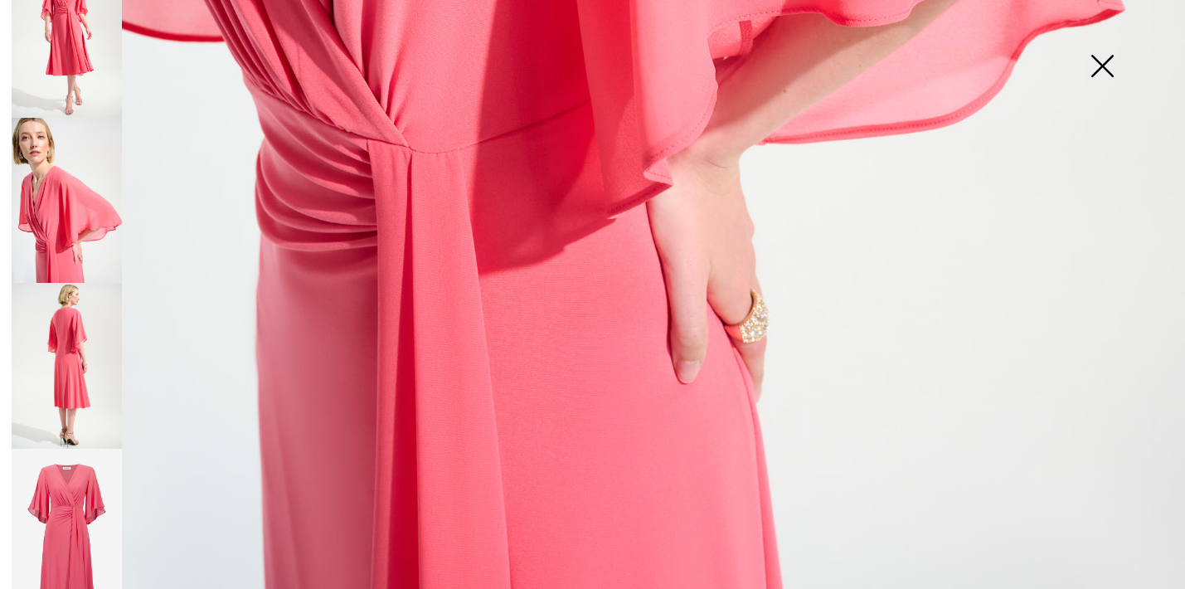
scroll to position [1189, 0]
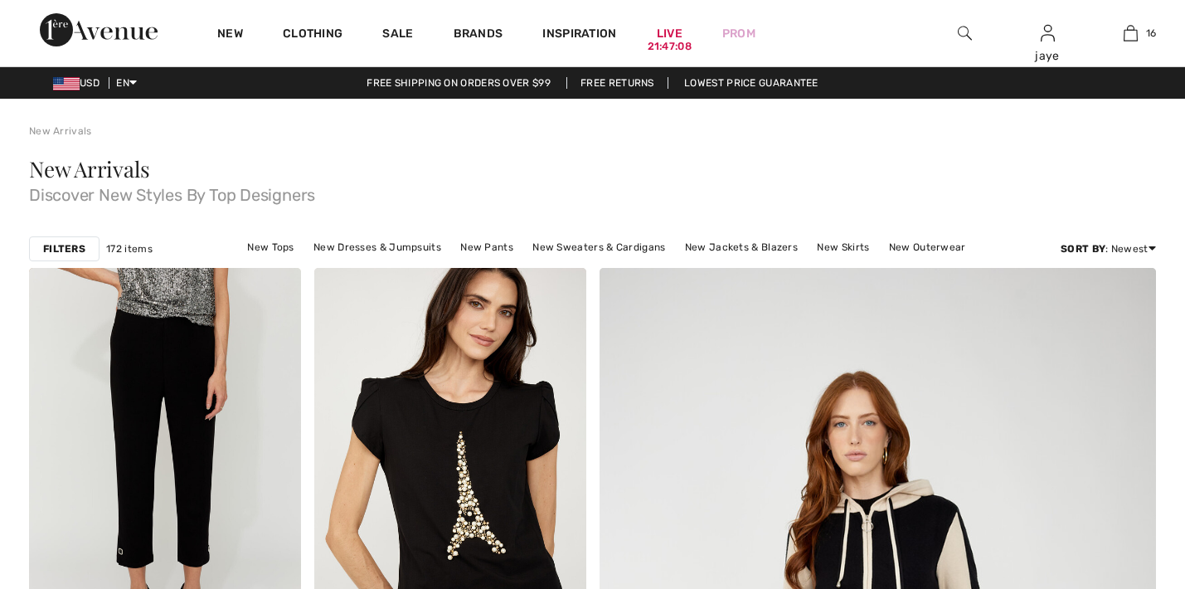
scroll to position [2301, 0]
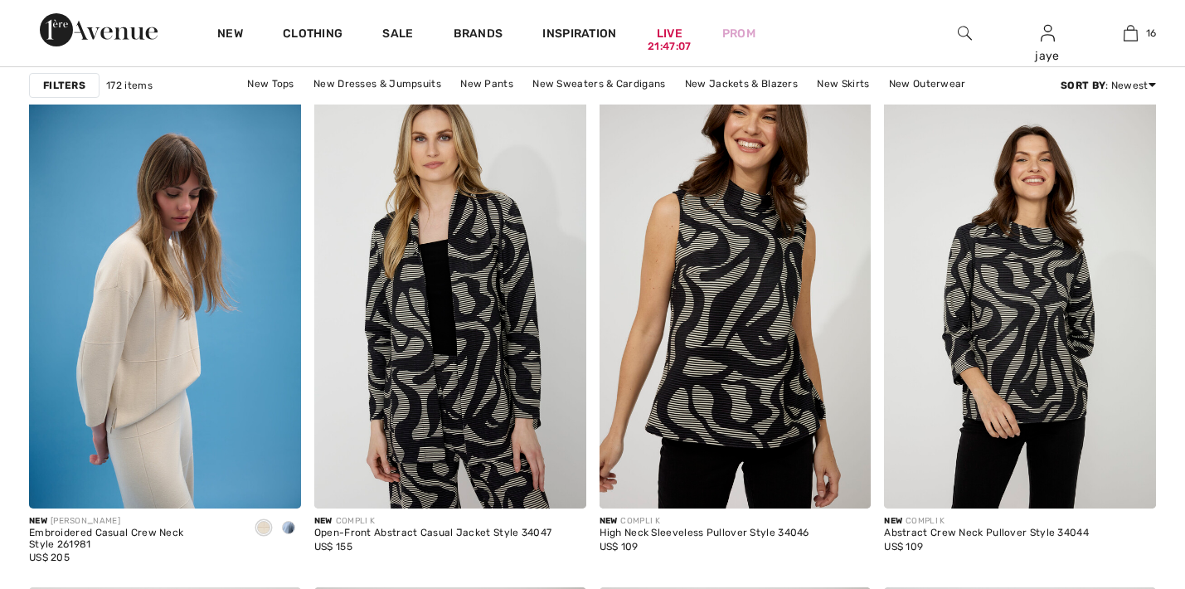
checkbox input "true"
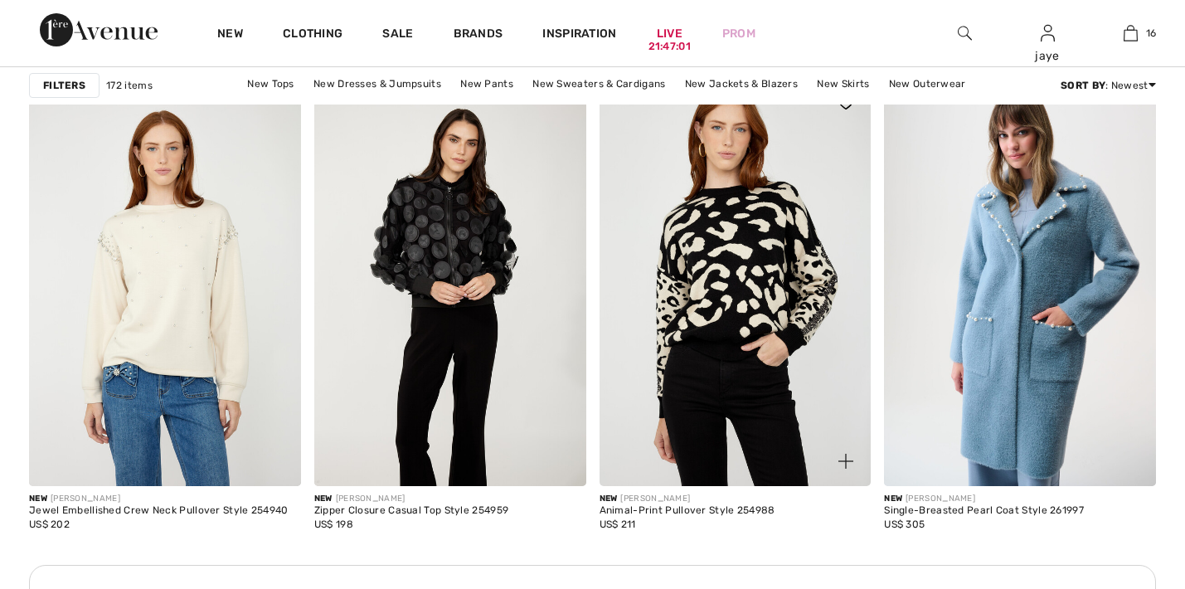
scroll to position [3282, 0]
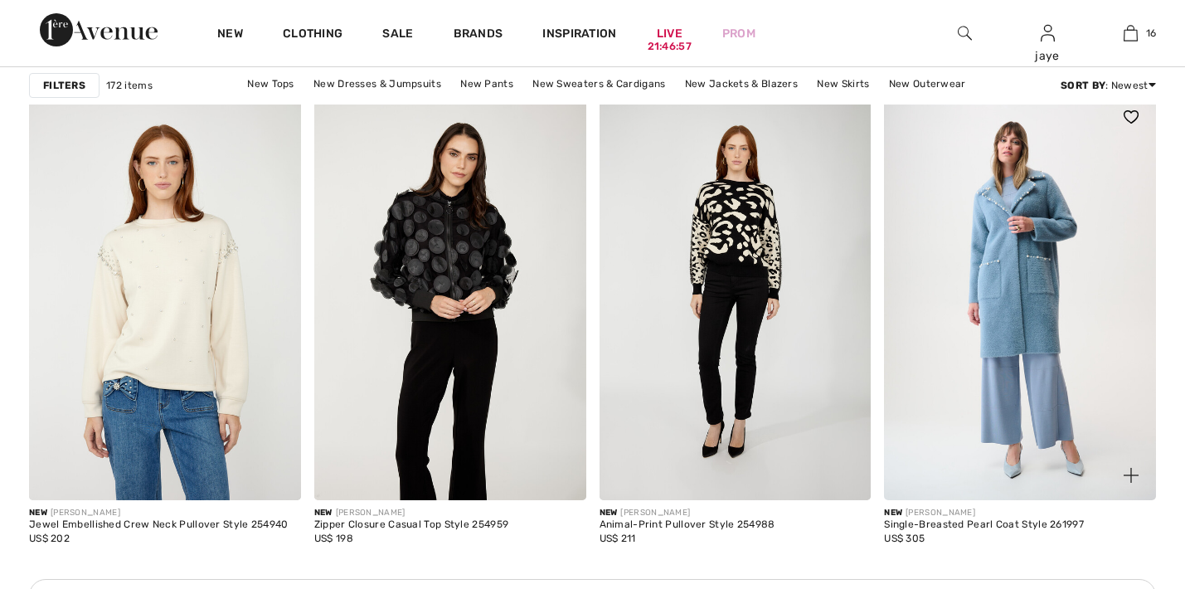
click at [1031, 321] on img at bounding box center [1020, 296] width 272 height 408
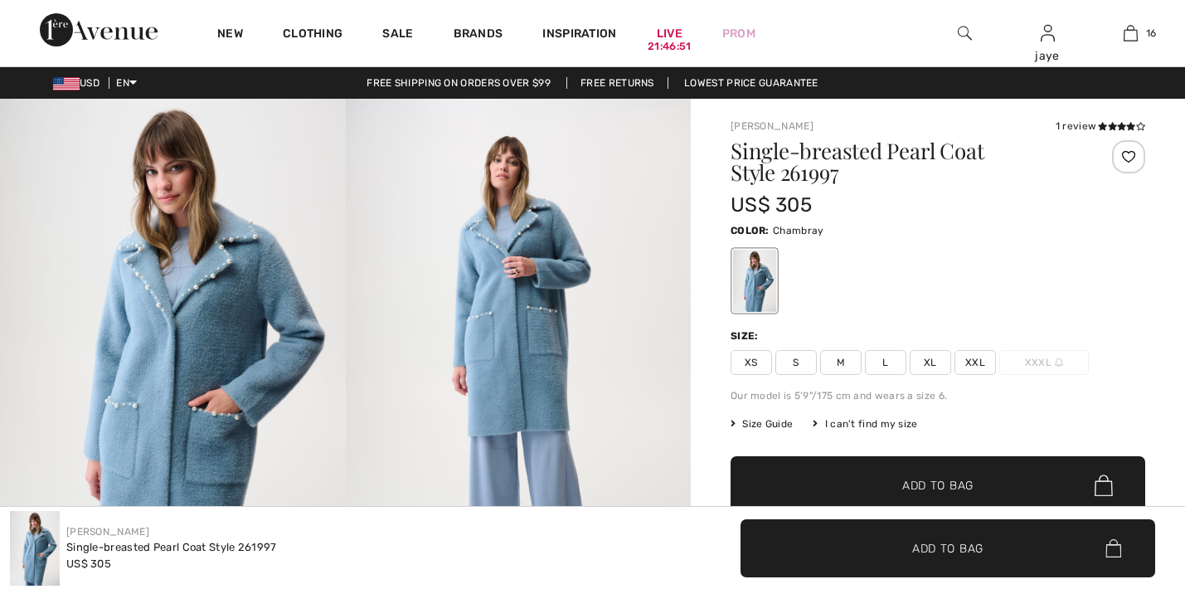
click at [746, 154] on h1 "Single-breasted Pearl Coat Style 261997" at bounding box center [904, 161] width 346 height 43
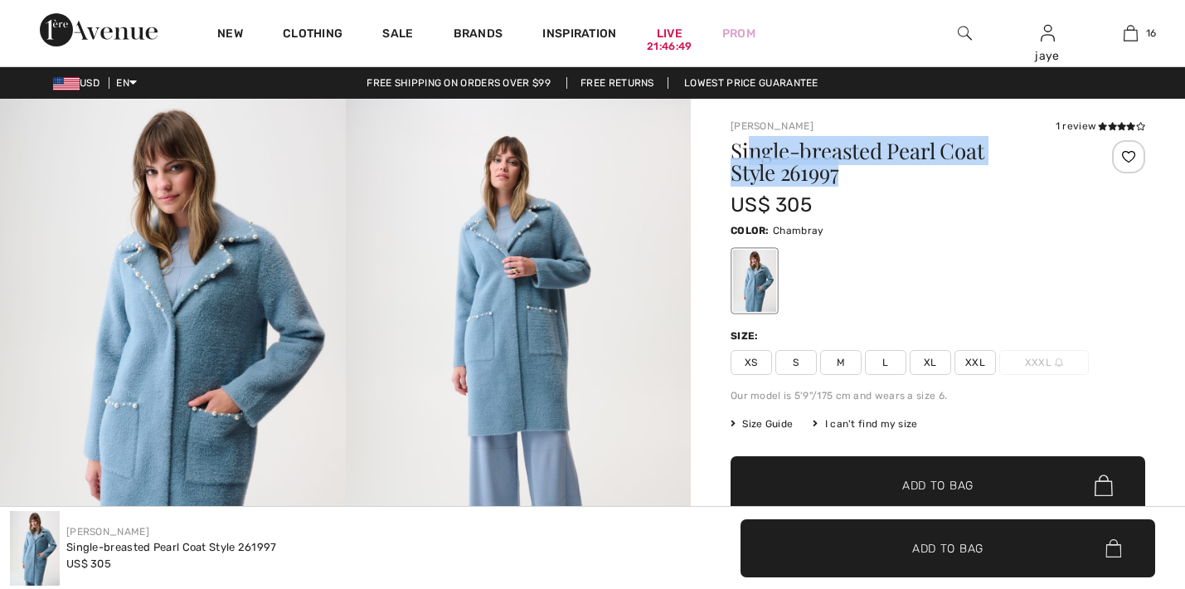
click at [826, 181] on h1 "Single-breasted Pearl Coat Style 261997" at bounding box center [904, 161] width 346 height 43
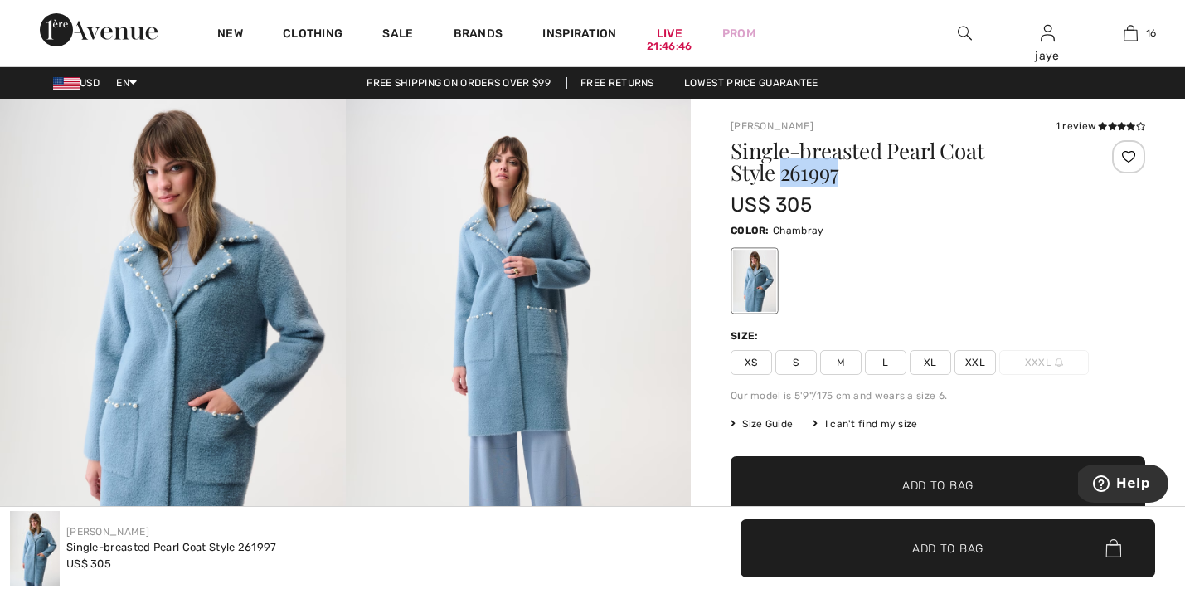
drag, startPoint x: 791, startPoint y: 172, endPoint x: 731, endPoint y: 168, distance: 60.6
click at [731, 168] on h1 "Single-breasted Pearl Coat Style 261997" at bounding box center [904, 161] width 346 height 43
copy h1 "261997"
